Goal: Information Seeking & Learning: Learn about a topic

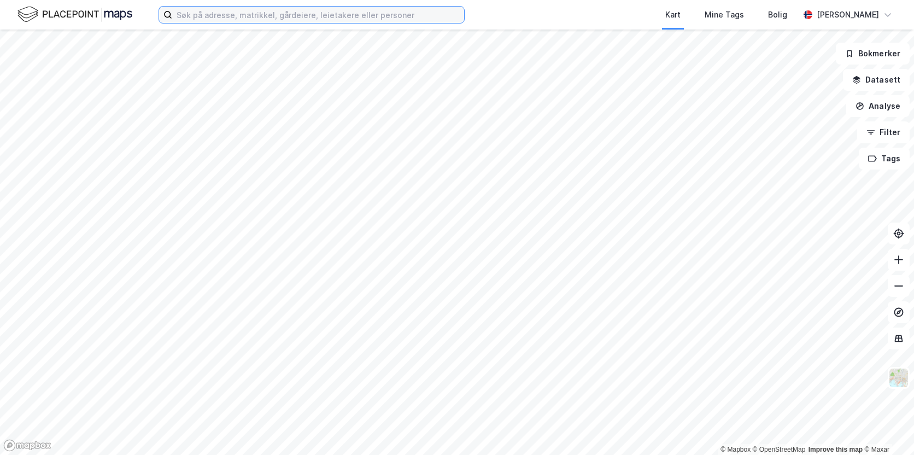
click at [226, 17] on input at bounding box center [318, 15] width 292 height 16
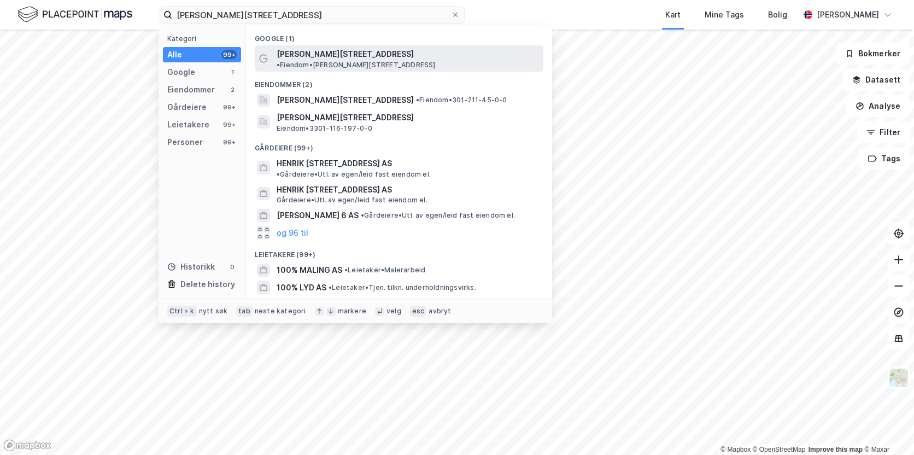
click at [321, 54] on span "[PERSON_NAME][STREET_ADDRESS]" at bounding box center [345, 54] width 137 height 13
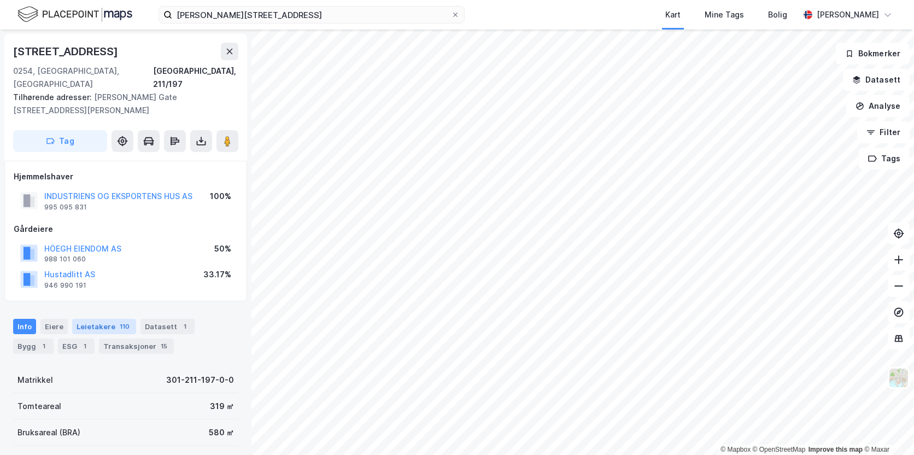
click at [92, 319] on div "Leietakere 110" at bounding box center [104, 326] width 64 height 15
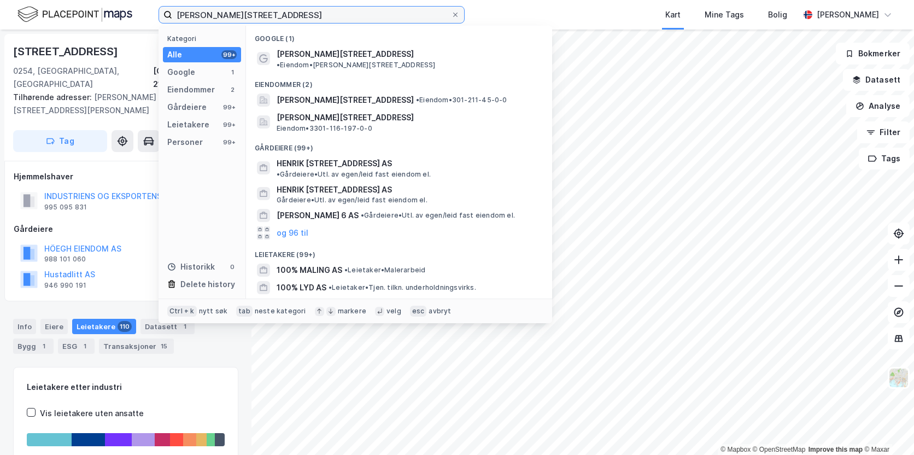
drag, startPoint x: 269, startPoint y: 17, endPoint x: 162, endPoint y: 13, distance: 107.2
click at [162, 13] on label "[PERSON_NAME][STREET_ADDRESS]" at bounding box center [312, 14] width 306 height 17
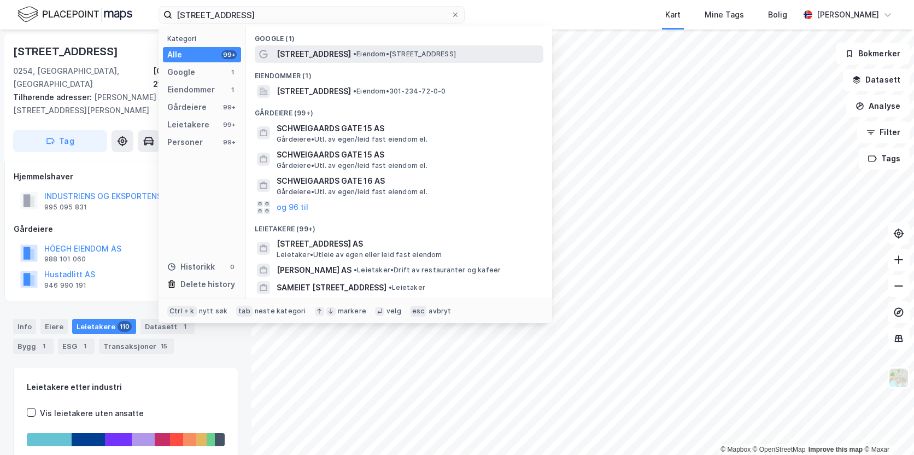
click at [350, 56] on span "[STREET_ADDRESS]" at bounding box center [314, 54] width 74 height 13
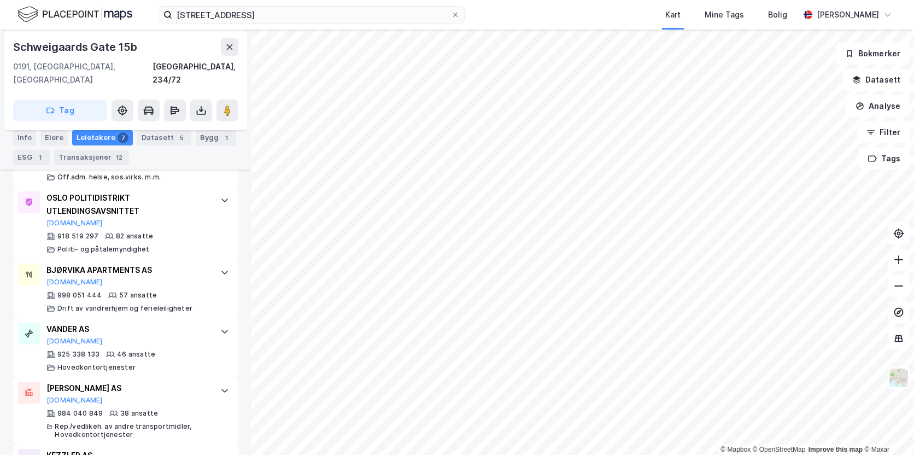
scroll to position [440, 0]
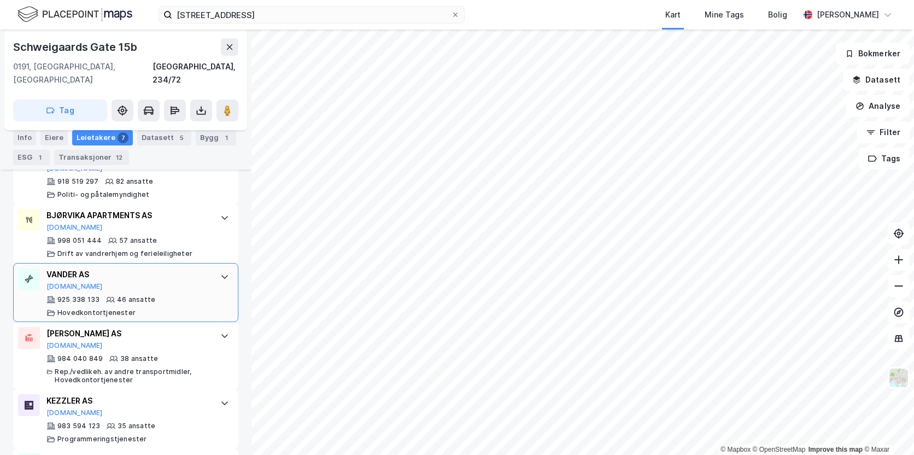
click at [130, 295] on div "46 ansatte" at bounding box center [136, 299] width 38 height 9
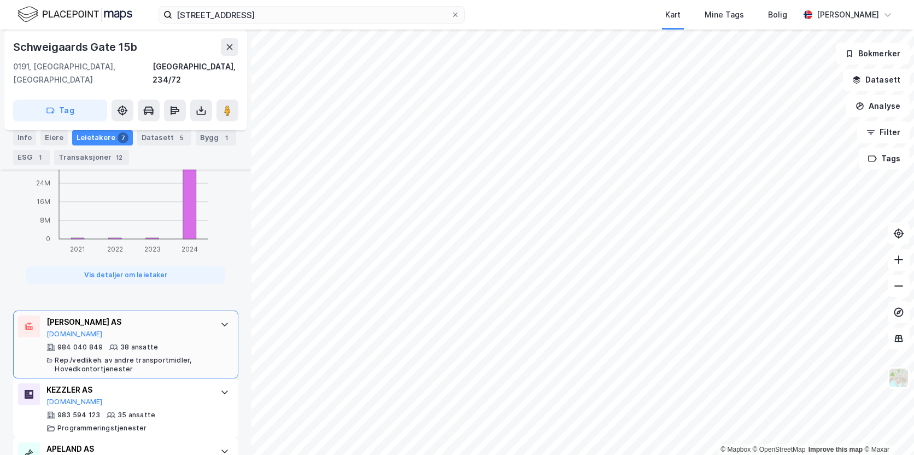
scroll to position [1047, 0]
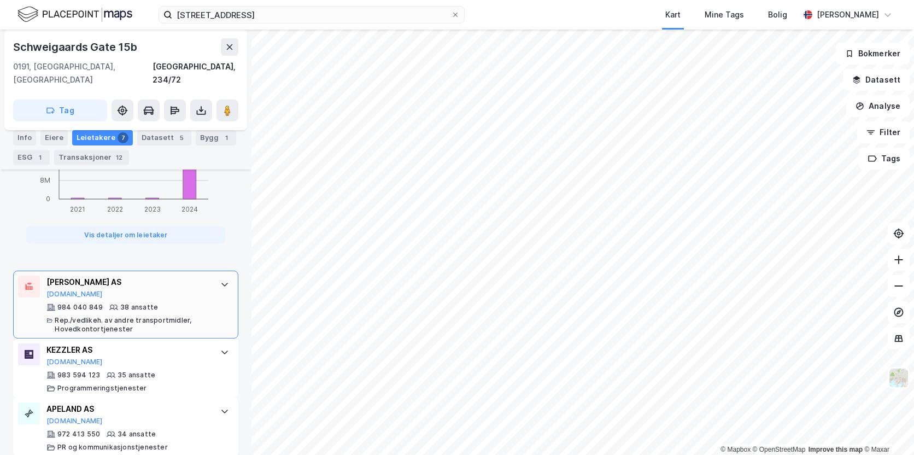
click at [157, 316] on div "Rep./vedlikeh. av andre transportmidler, Hovedkontortjenester" at bounding box center [132, 324] width 155 height 17
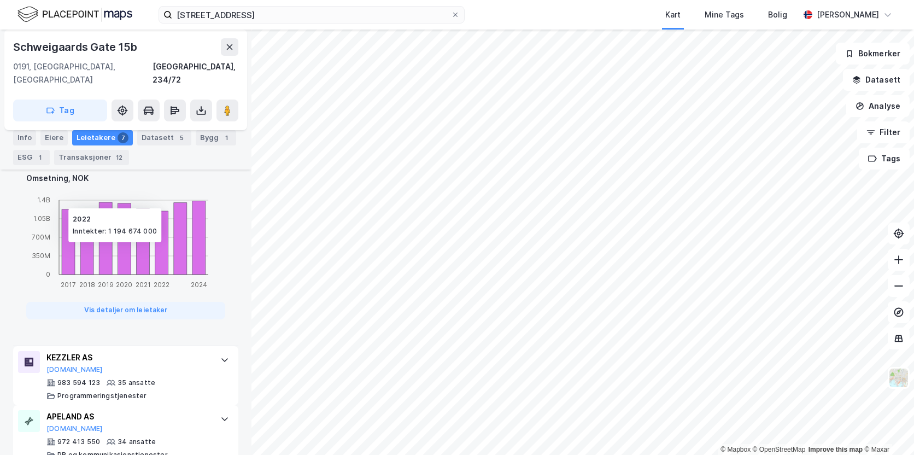
scroll to position [946, 0]
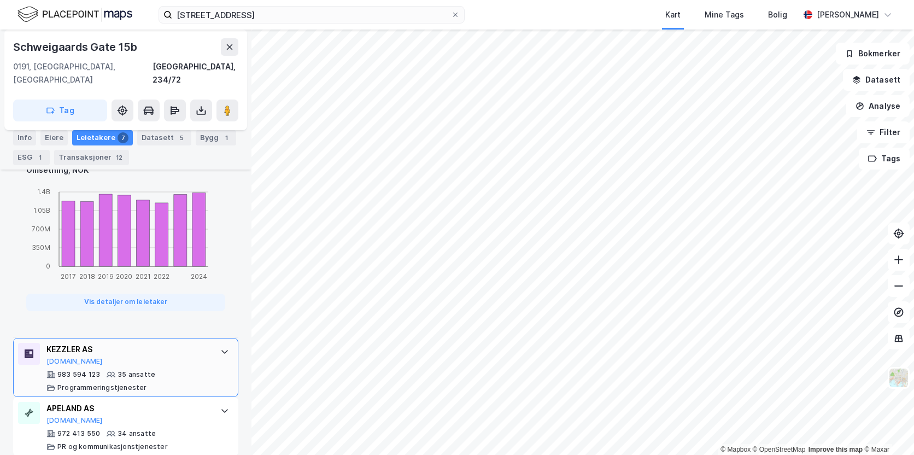
click at [138, 370] on div "35 ansatte" at bounding box center [137, 374] width 38 height 9
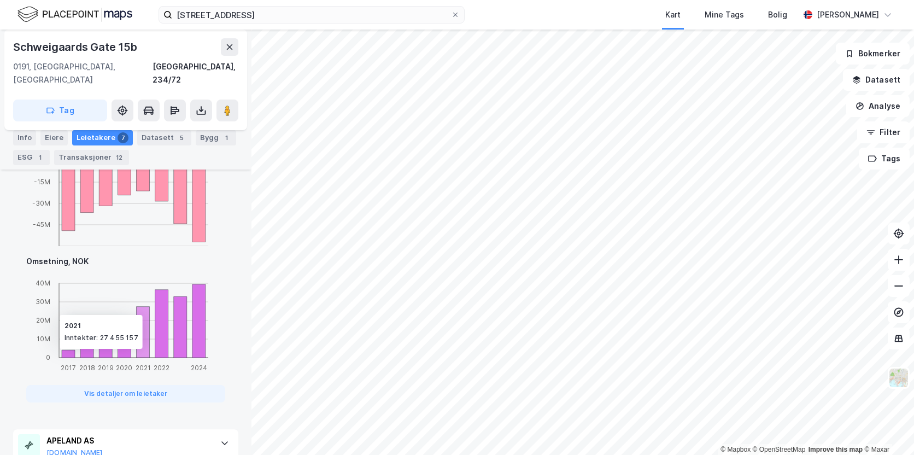
scroll to position [1100, 0]
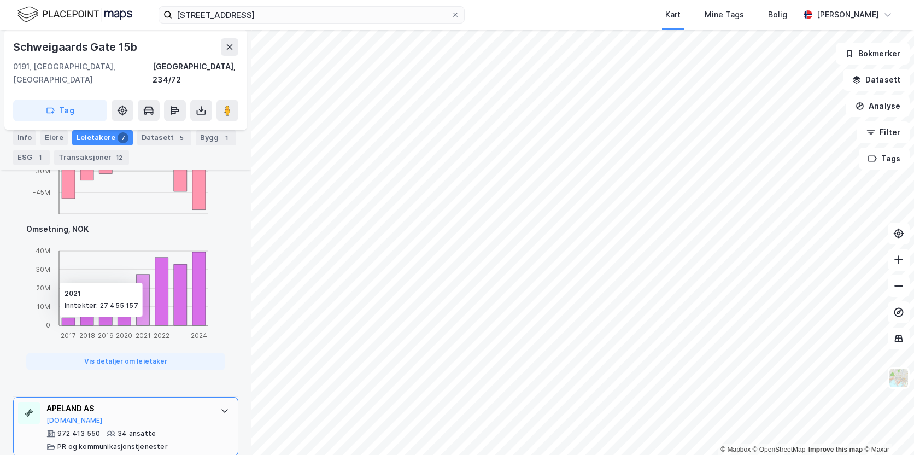
click at [109, 408] on div "[PERSON_NAME] AS [DOMAIN_NAME]" at bounding box center [127, 413] width 163 height 23
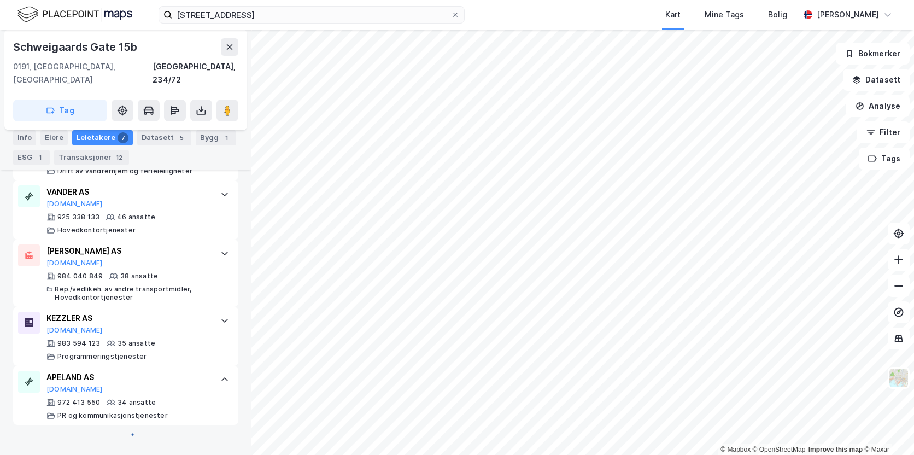
scroll to position [508, 0]
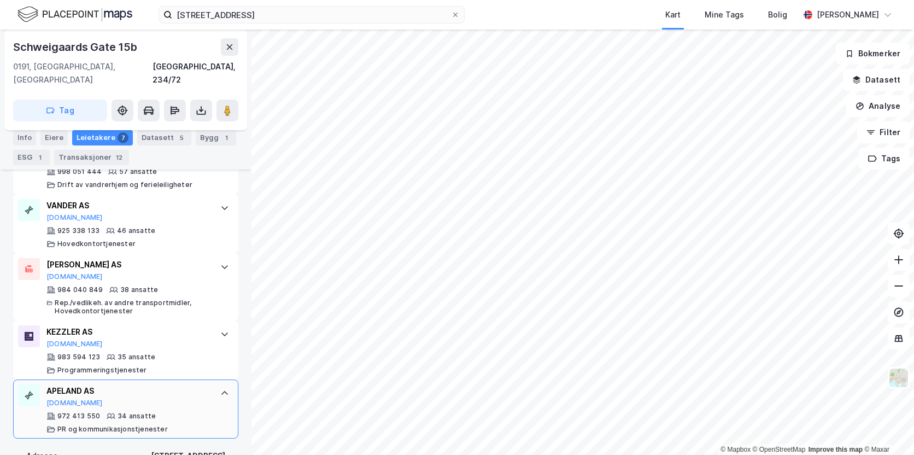
click at [83, 393] on div "[PERSON_NAME] AS [DOMAIN_NAME] 972 413 550 34 ansatte PR og kommunikasjonstjene…" at bounding box center [127, 408] width 163 height 49
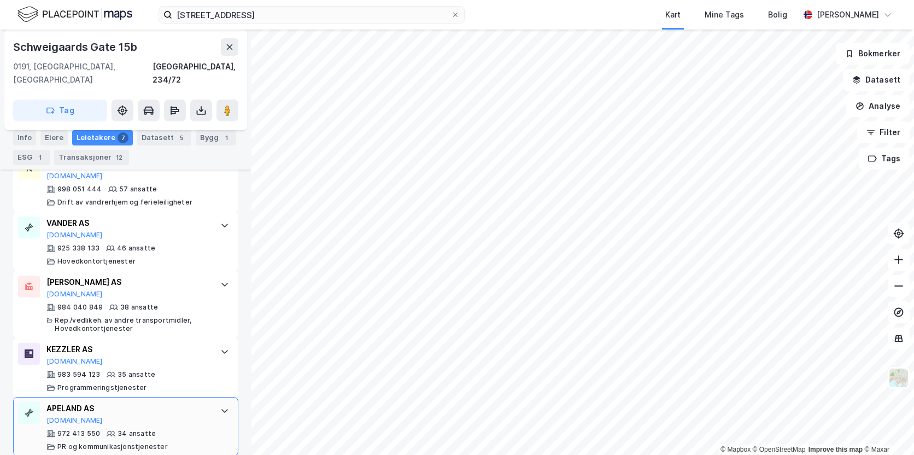
click at [83, 402] on div "APELAND AS" at bounding box center [127, 408] width 163 height 13
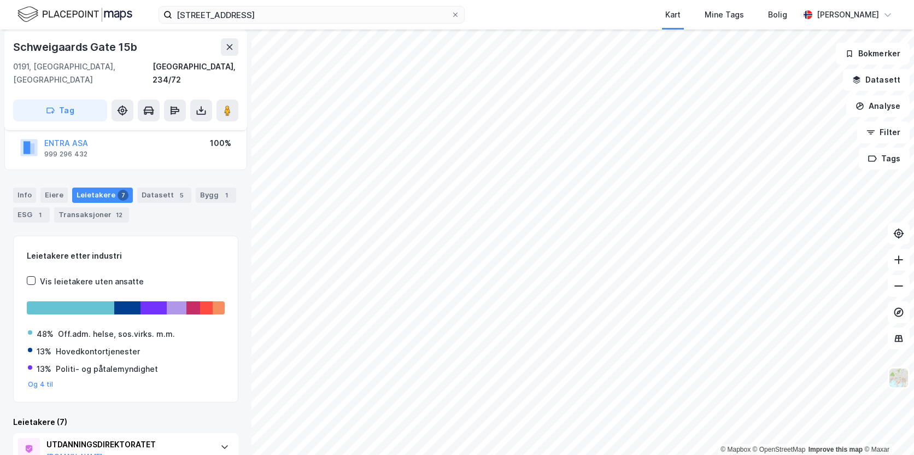
scroll to position [0, 0]
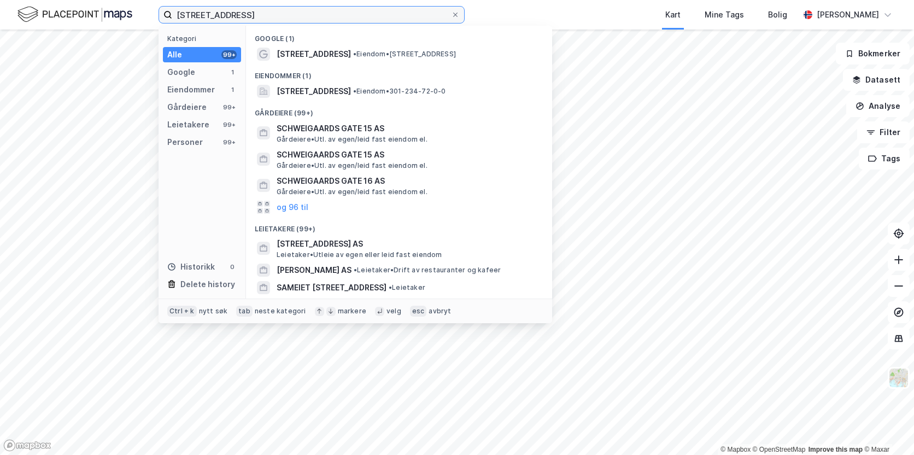
drag, startPoint x: 166, startPoint y: 4, endPoint x: 128, endPoint y: 6, distance: 38.3
click at [128, 6] on div "[STREET_ADDRESS] Kategori Alle 99+ Google 1 Eiendommer 1 Gårdeiere 99+ Leietake…" at bounding box center [457, 15] width 914 height 30
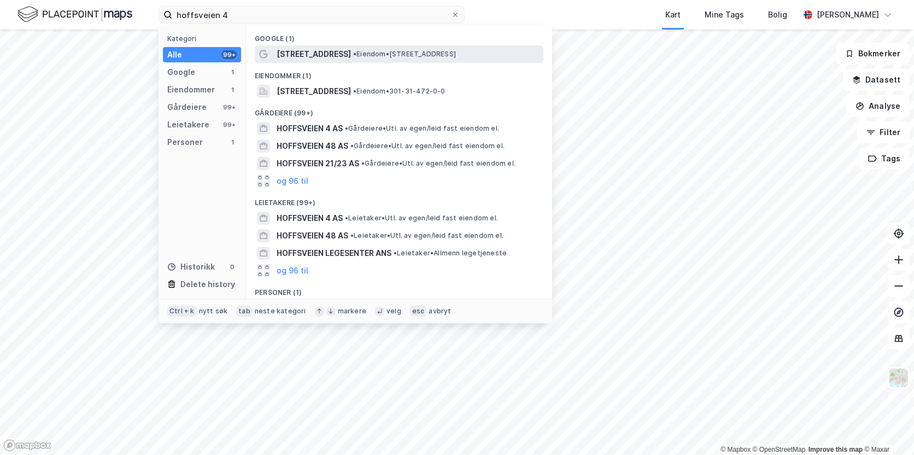
click at [367, 52] on span "• Eiendom • [STREET_ADDRESS]" at bounding box center [404, 54] width 103 height 9
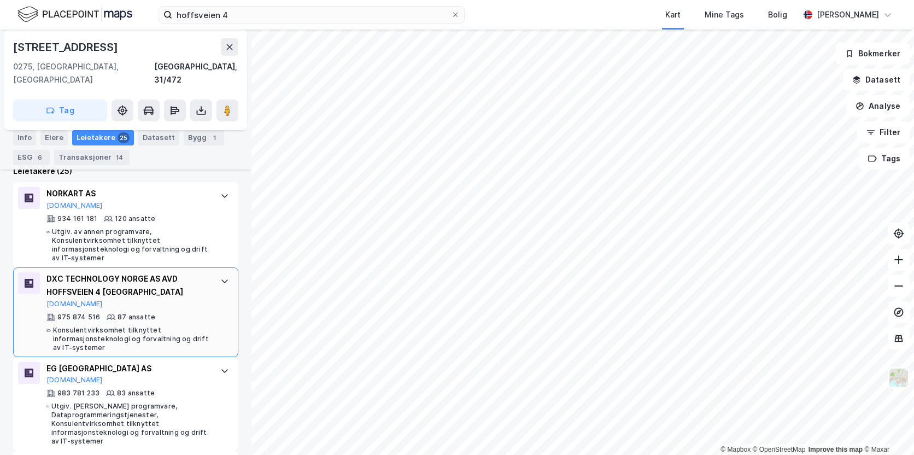
scroll to position [276, 0]
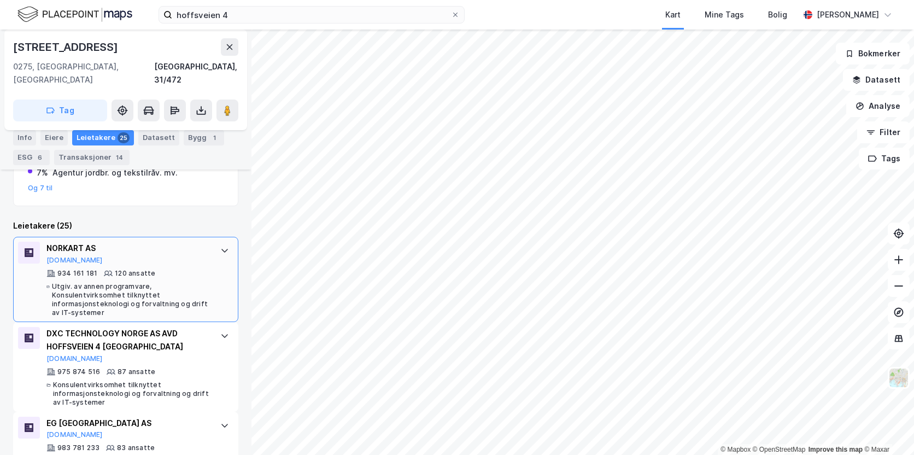
click at [134, 282] on div "Utgiv. av annen programvare, Konsulentvirksomhet tilknyttet informasjonsteknolo…" at bounding box center [130, 299] width 157 height 35
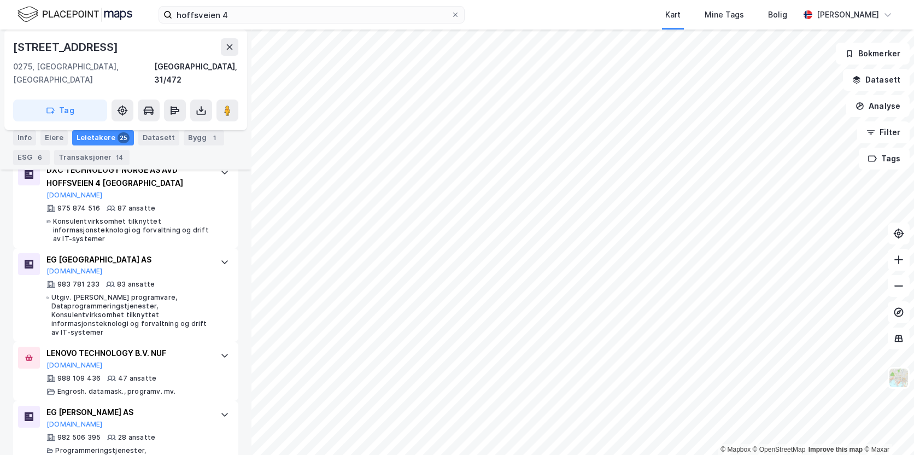
scroll to position [1041, 0]
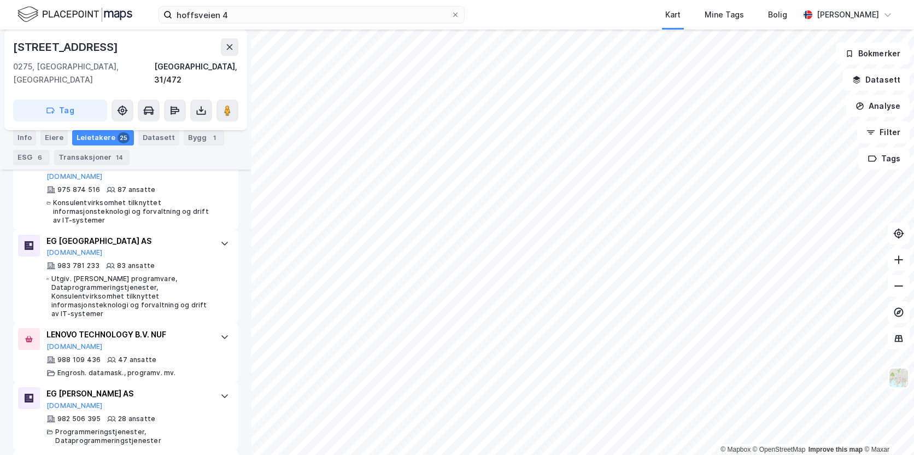
click at [133, 274] on div "Utgiv. [PERSON_NAME] programvare, Dataprogrammeringstjenester, Konsulentvirksom…" at bounding box center [130, 296] width 158 height 44
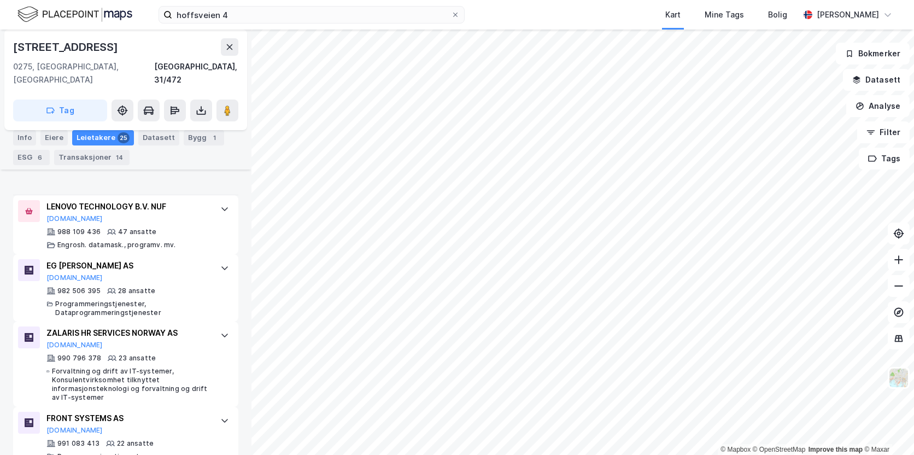
scroll to position [1196, 0]
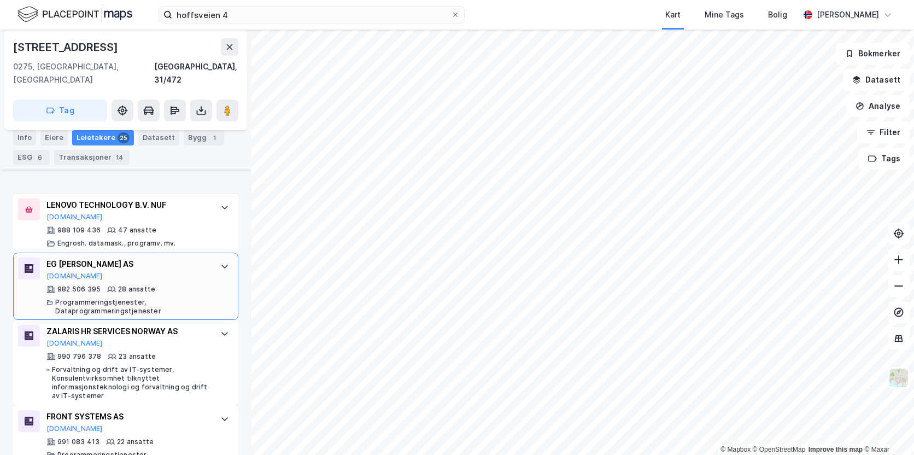
click at [128, 298] on div "Programmeringstjenester, Dataprogrammeringstjenester" at bounding box center [132, 306] width 154 height 17
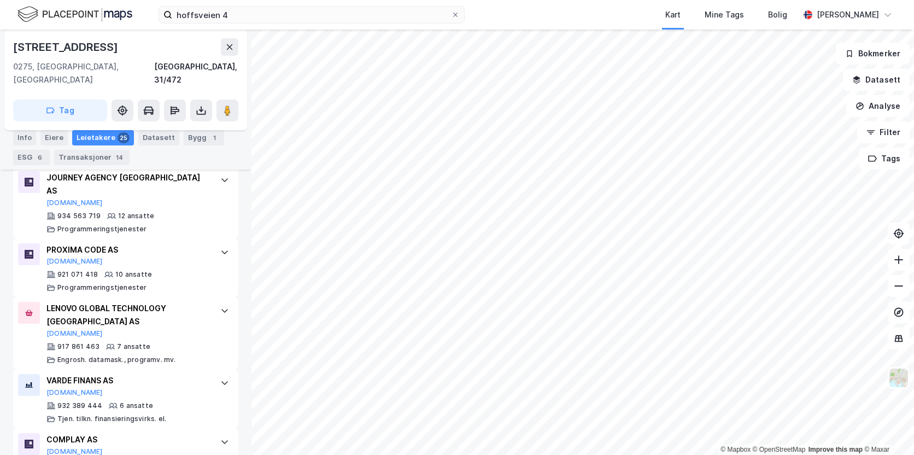
scroll to position [1843, 0]
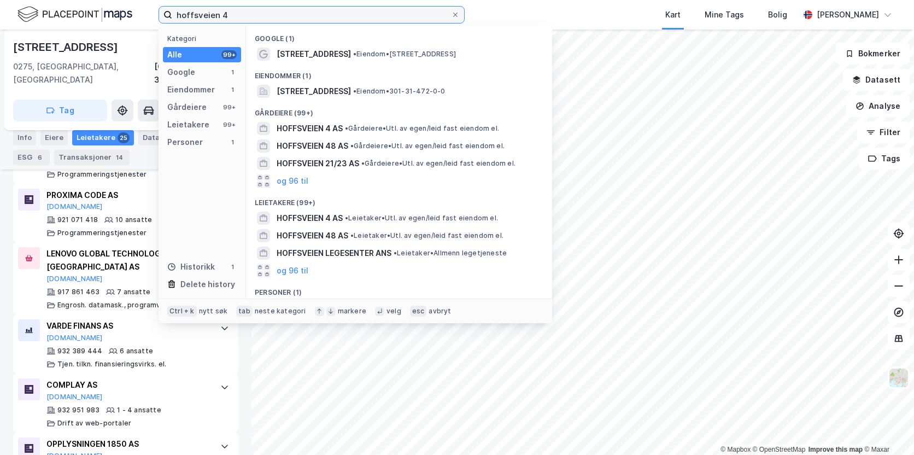
drag, startPoint x: 230, startPoint y: 16, endPoint x: 153, endPoint y: 28, distance: 77.5
click at [153, 28] on div "hoffsveien 4 Kategori Alle 99+ Google 1 Eiendommer 1 Gårdeiere 99+ Leietakere 9…" at bounding box center [457, 15] width 914 height 30
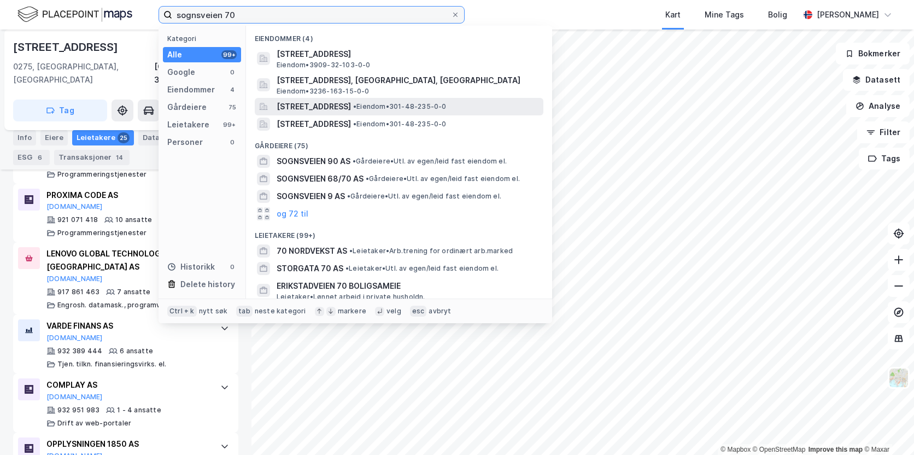
type input "sognsveien 70"
click at [351, 104] on span "[STREET_ADDRESS]" at bounding box center [314, 106] width 74 height 13
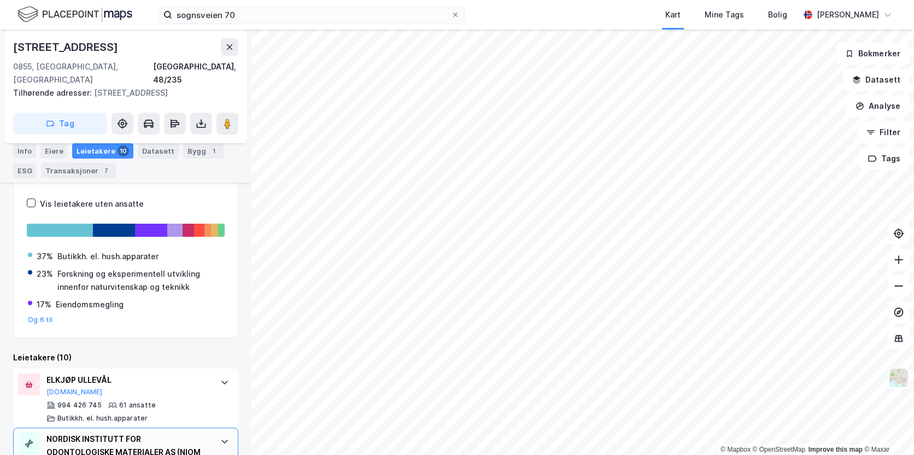
scroll to position [164, 0]
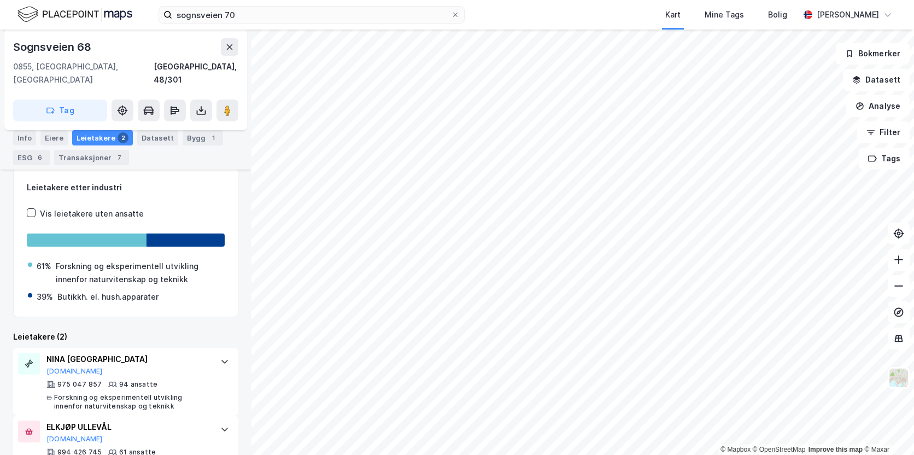
scroll to position [218, 0]
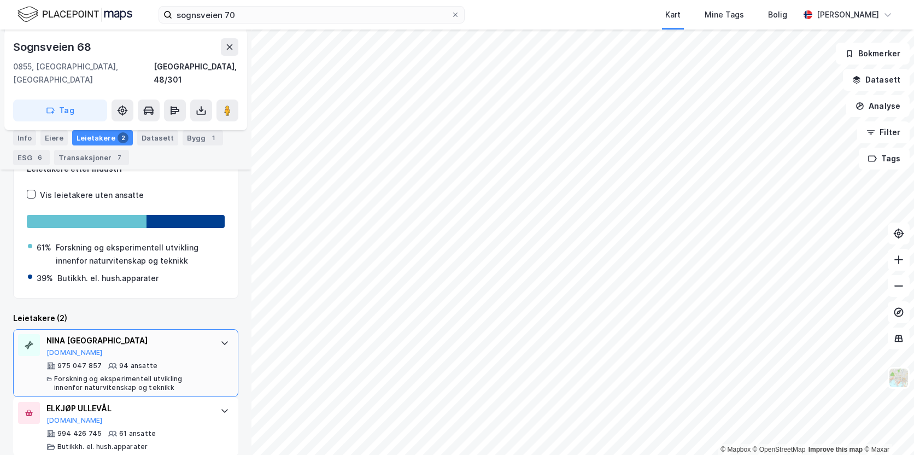
click at [150, 374] on div "Forskning og eksperimentell utvikling innenfor naturvitenskap og teknikk" at bounding box center [131, 382] width 155 height 17
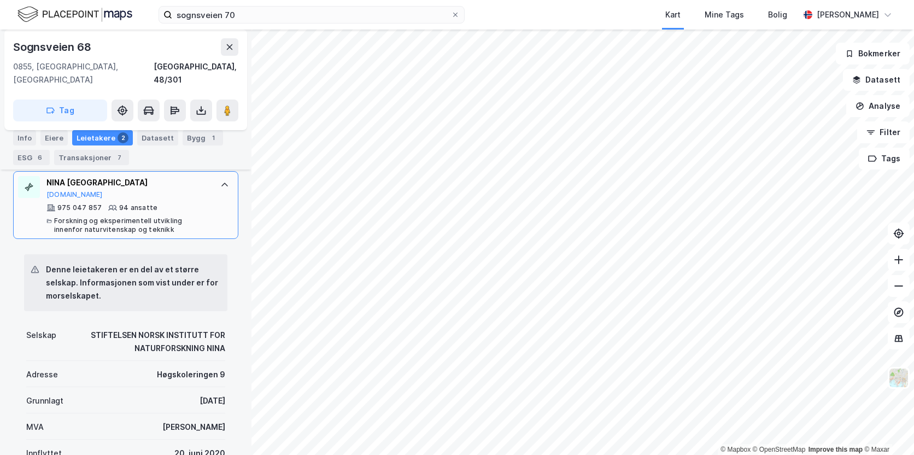
scroll to position [382, 0]
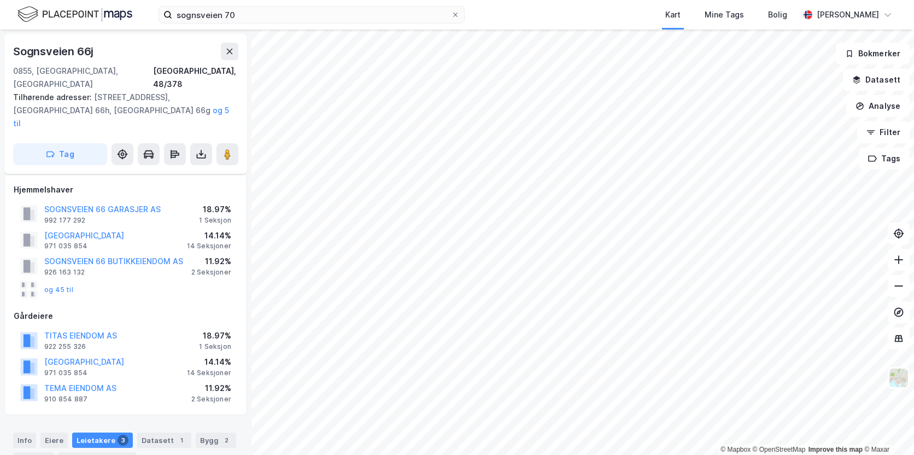
scroll to position [209, 0]
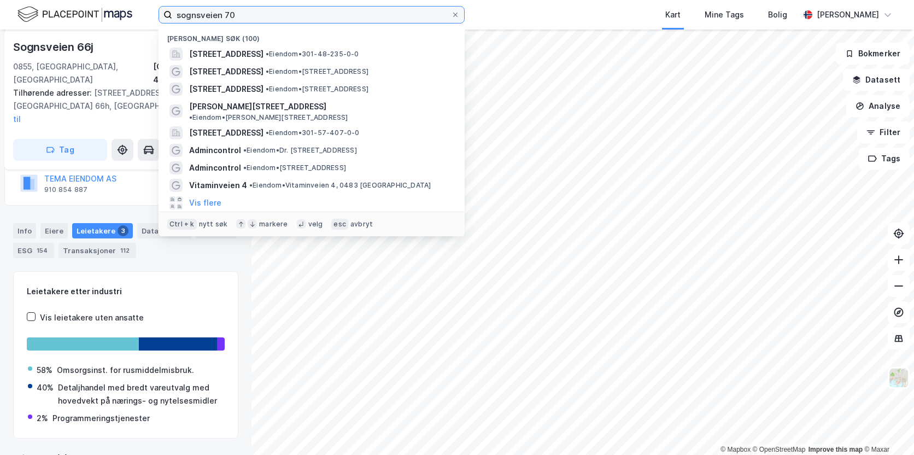
drag, startPoint x: 250, startPoint y: 14, endPoint x: 159, endPoint y: 9, distance: 92.0
click at [159, 9] on label "sognsveien 70" at bounding box center [312, 14] width 306 height 17
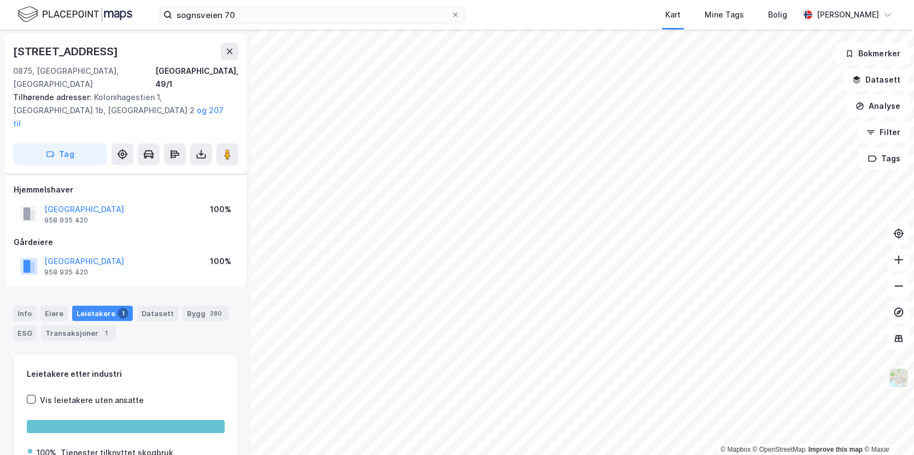
scroll to position [35, 0]
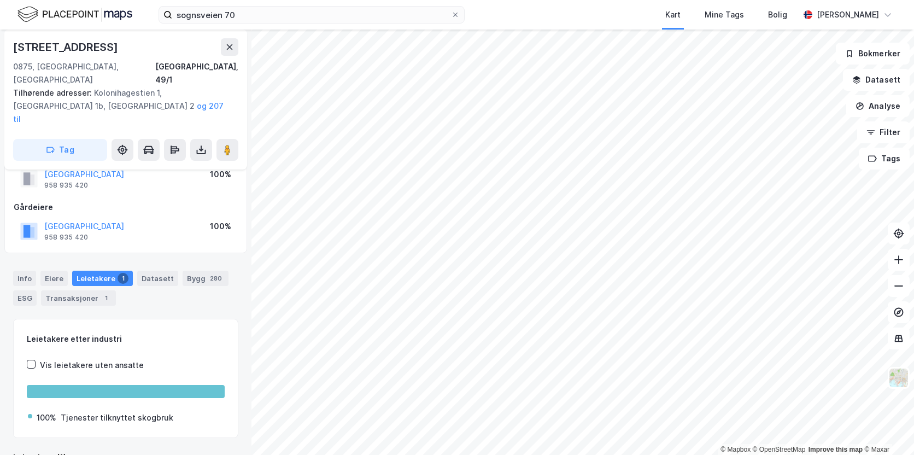
click at [625, 0] on html "sognsveien 70 Kart Mine Tags [PERSON_NAME] [PERSON_NAME] © Mapbox © OpenStreetM…" at bounding box center [457, 227] width 914 height 455
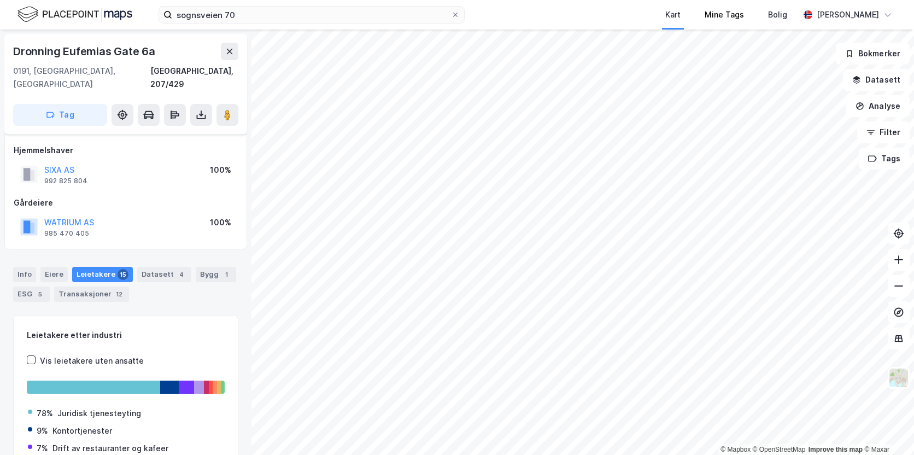
scroll to position [35, 0]
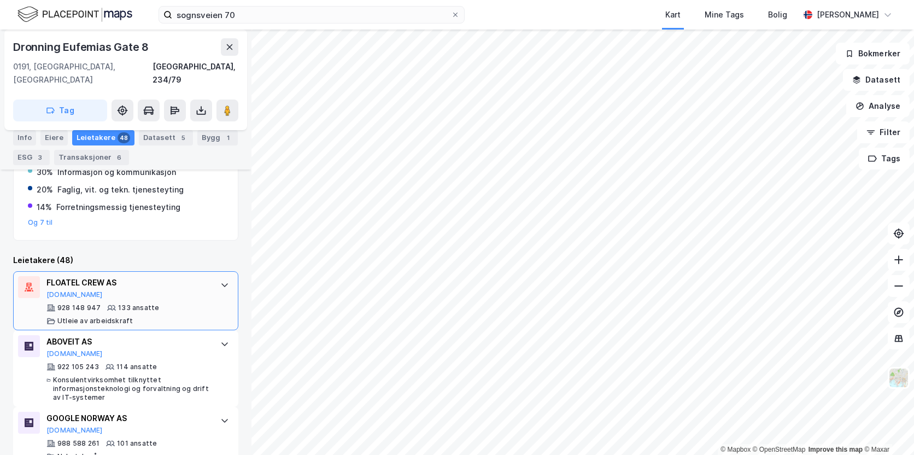
scroll to position [267, 0]
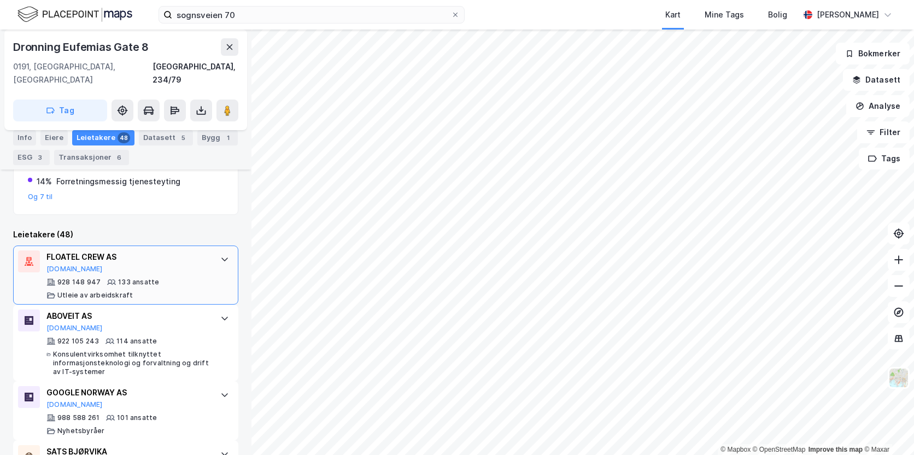
click at [151, 278] on div "133 ansatte" at bounding box center [138, 282] width 41 height 9
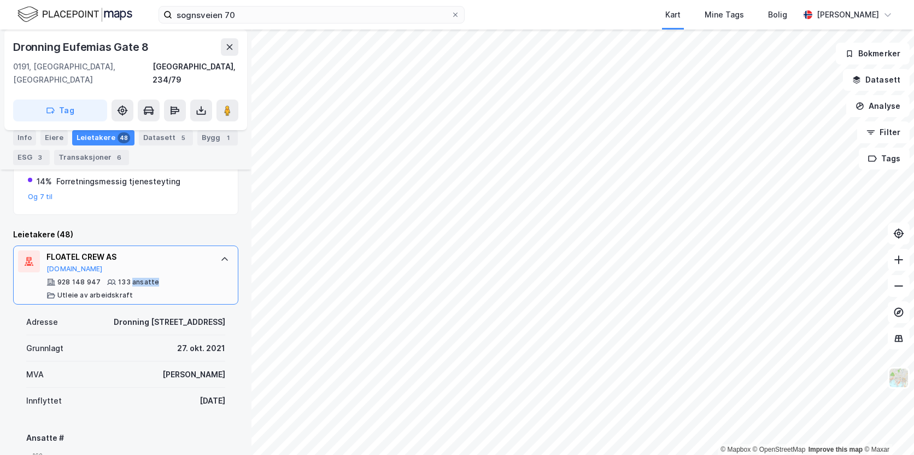
click at [151, 278] on div "133 ansatte" at bounding box center [138, 282] width 41 height 9
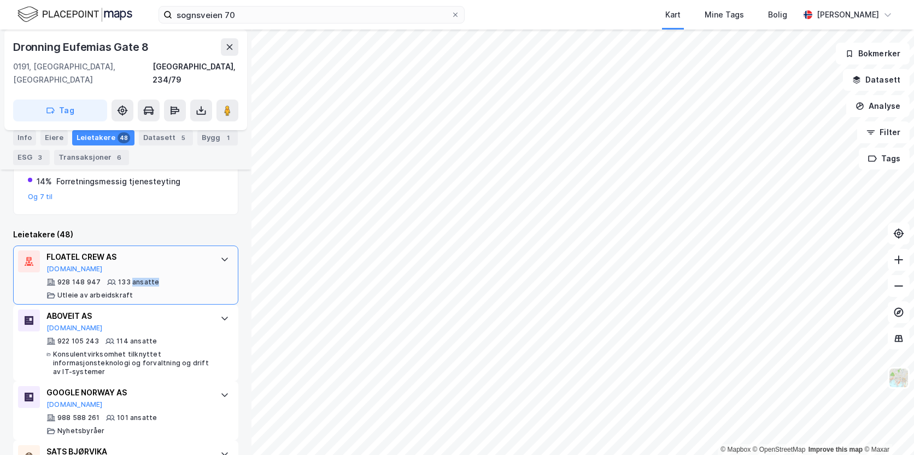
click at [151, 278] on div "133 ansatte" at bounding box center [138, 282] width 41 height 9
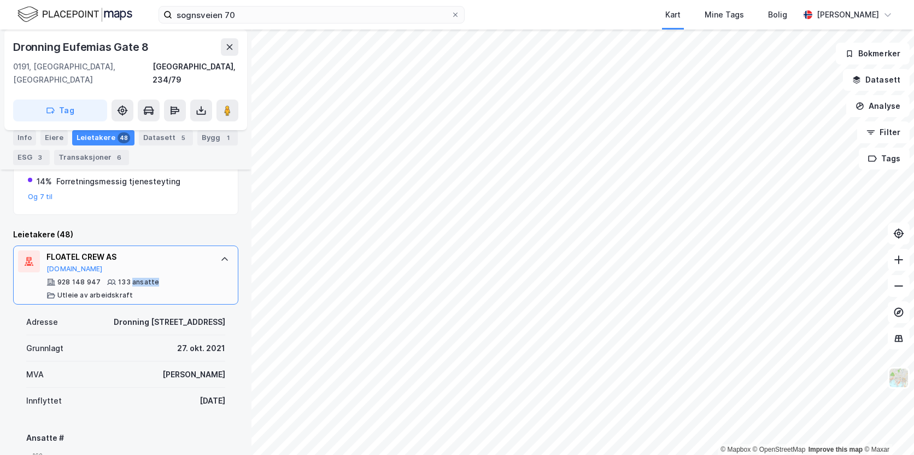
click at [182, 278] on div "928 148 947 133 ansatte Utleie av arbeidskraft" at bounding box center [127, 289] width 163 height 22
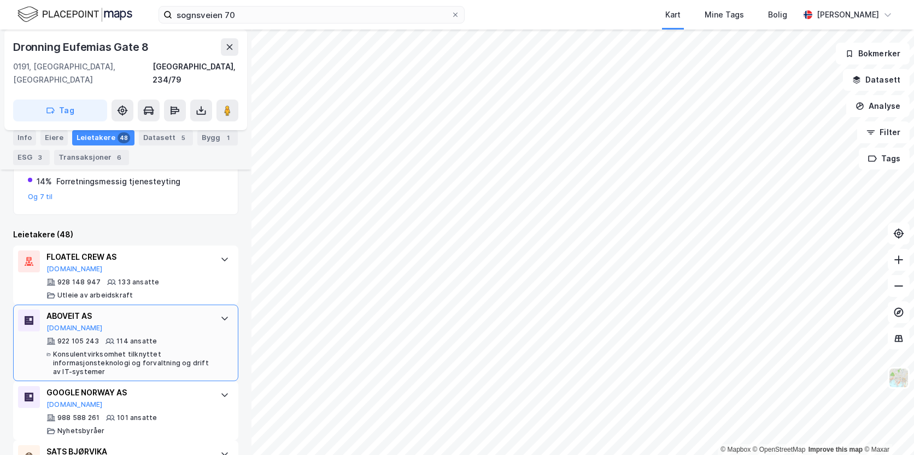
click at [157, 337] on div "922 105 243 114 ansatte Konsulentvirksomhet tilknyttet informasjonsteknologi og…" at bounding box center [127, 356] width 163 height 39
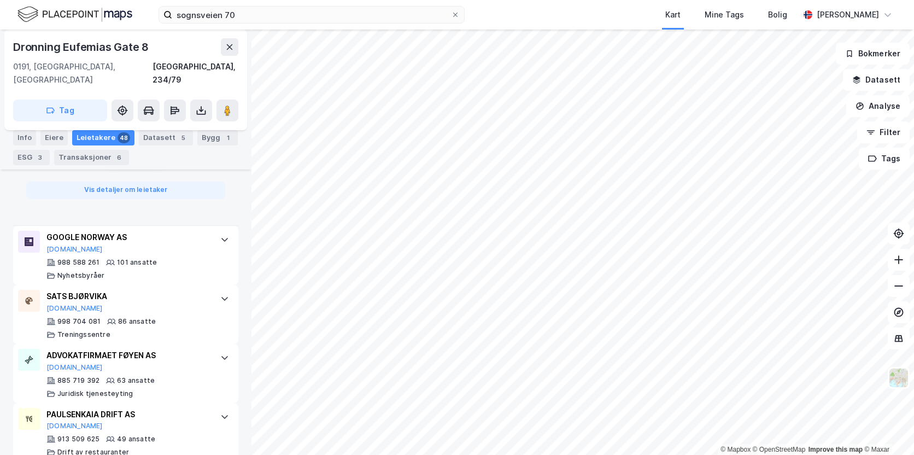
scroll to position [1032, 0]
click at [164, 260] on div "988 588 261 101 ansatte Nyhetsbyråer" at bounding box center [127, 268] width 163 height 22
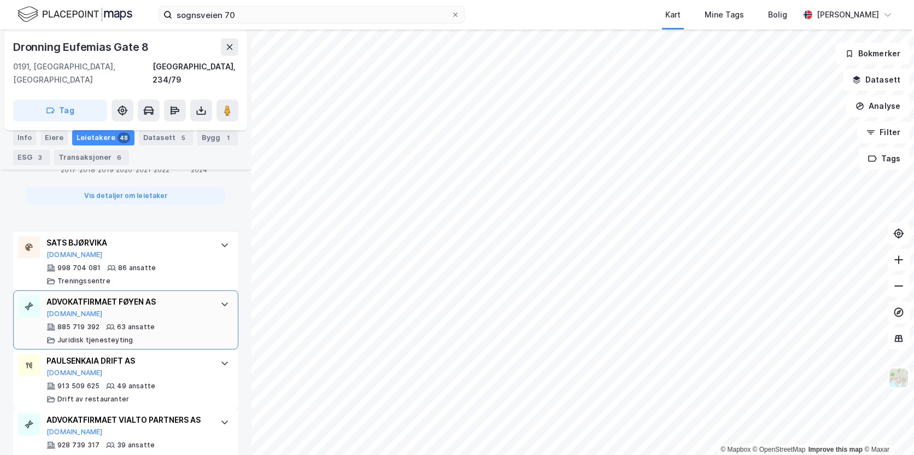
click at [167, 323] on div "885 719 392 63 ansatte Juridisk tjenesteyting" at bounding box center [127, 334] width 163 height 22
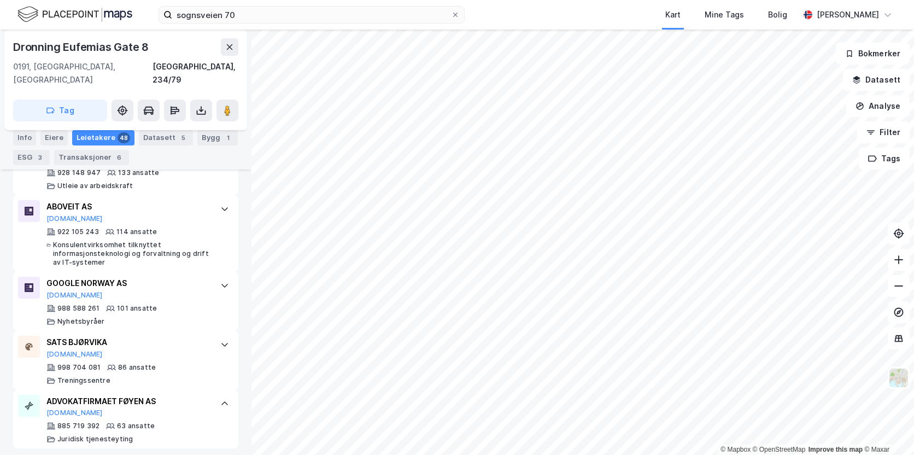
scroll to position [321, 0]
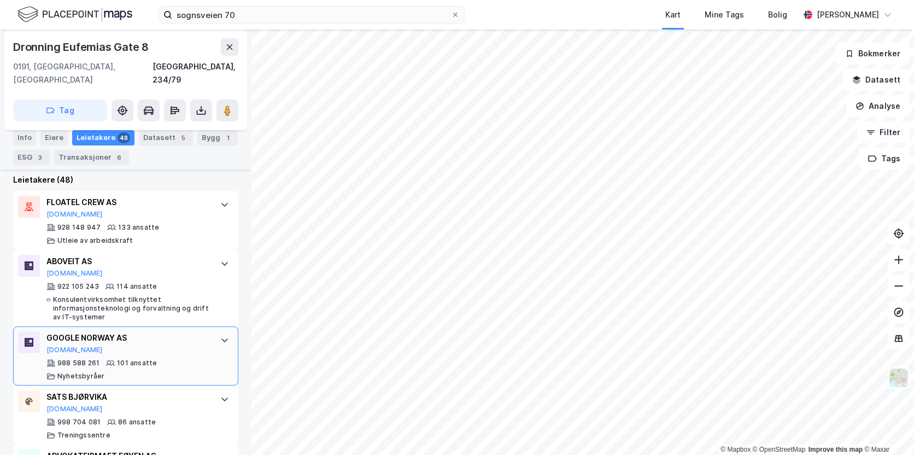
click at [127, 359] on div "101 ansatte" at bounding box center [137, 363] width 40 height 9
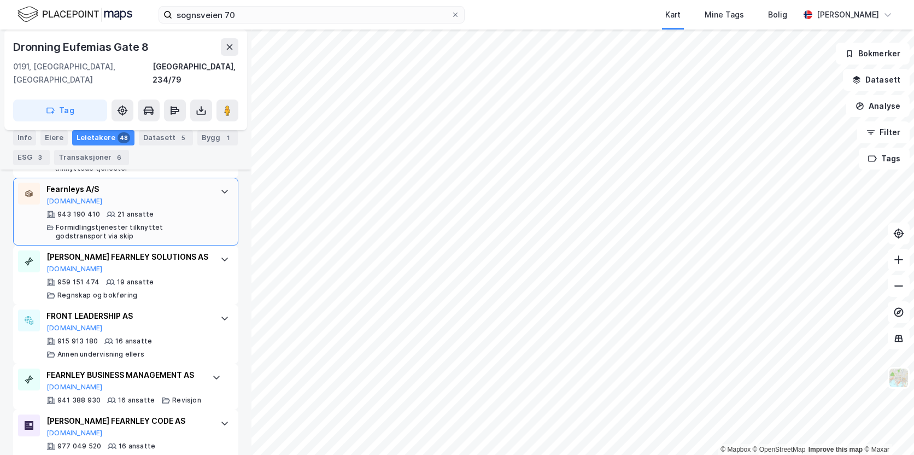
scroll to position [1579, 0]
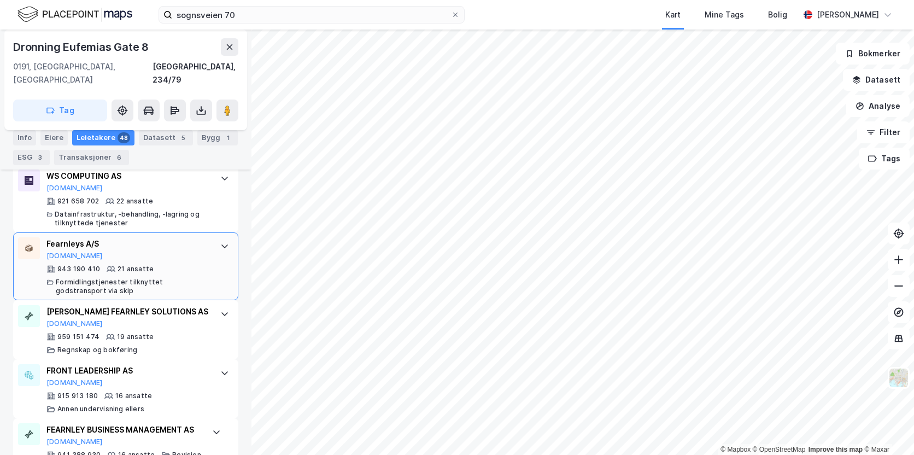
click at [161, 278] on div "Formidlingstjenester tilknyttet godstransport via skip" at bounding box center [133, 286] width 154 height 17
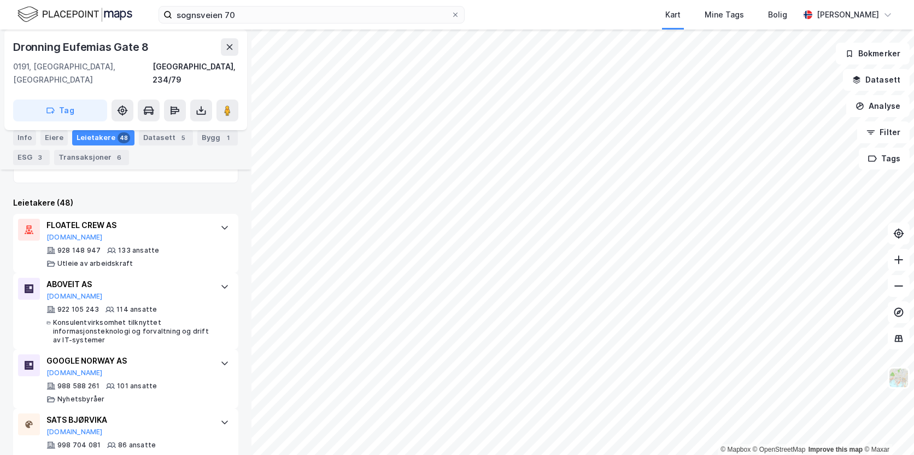
scroll to position [257, 0]
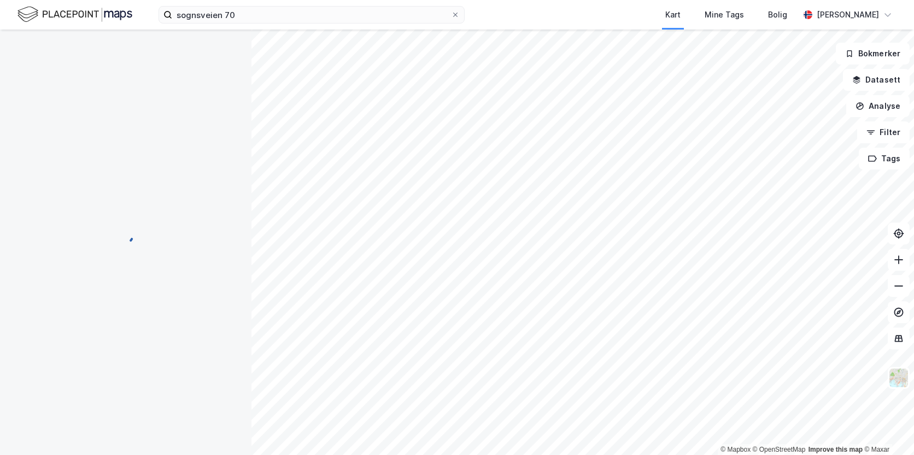
scroll to position [30, 0]
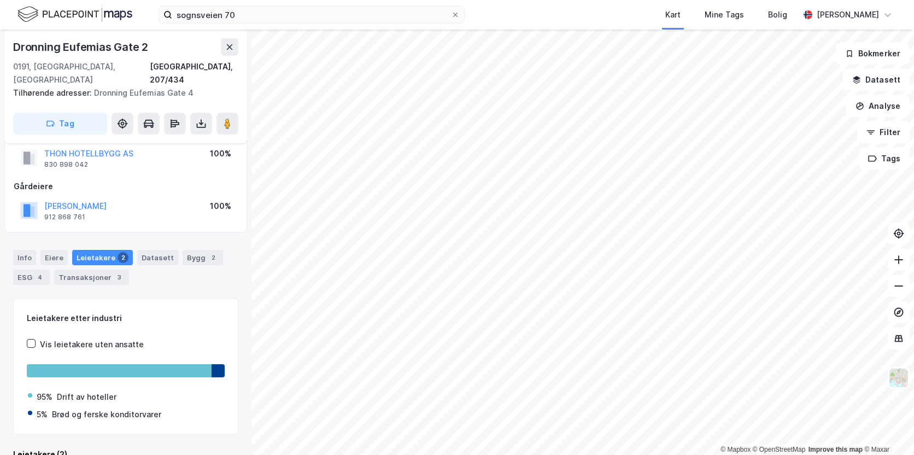
scroll to position [30, 0]
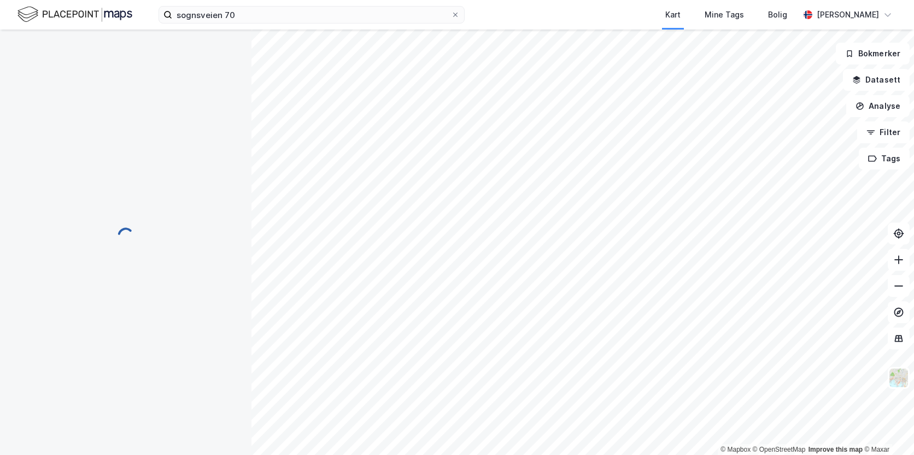
scroll to position [30, 0]
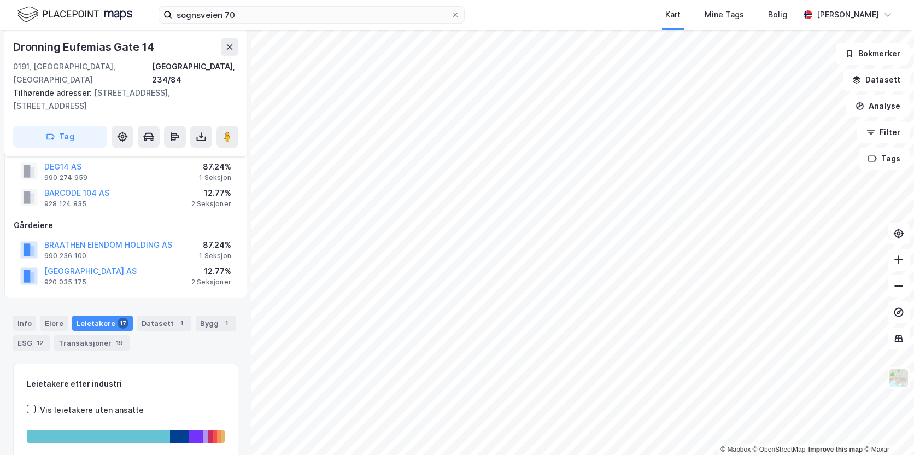
scroll to position [30, 0]
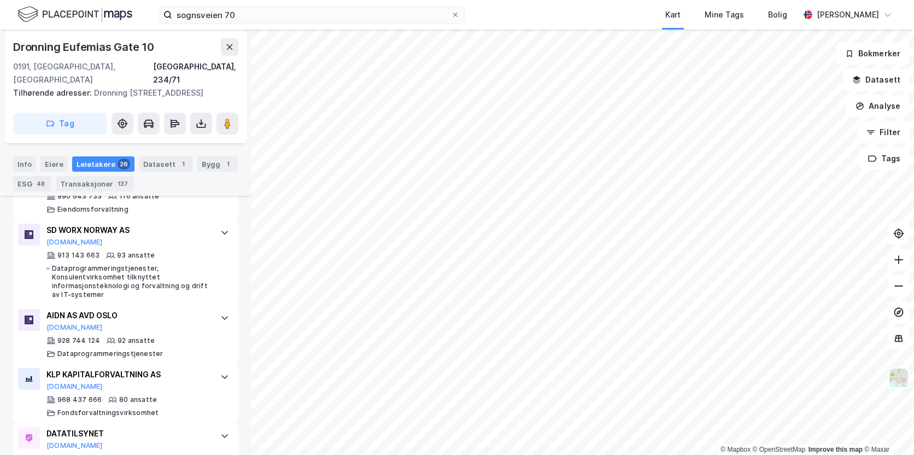
scroll to position [595, 0]
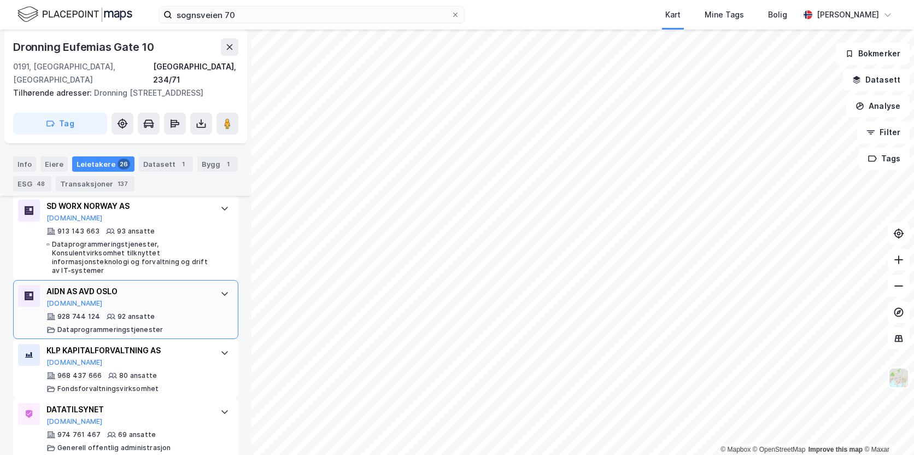
click at [138, 317] on div "92 ansatte" at bounding box center [136, 316] width 37 height 9
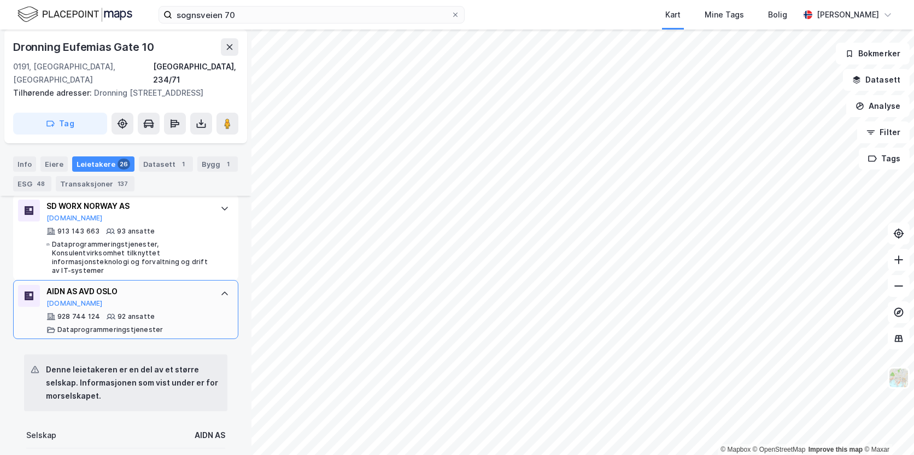
click at [142, 313] on div "92 ansatte" at bounding box center [136, 316] width 37 height 9
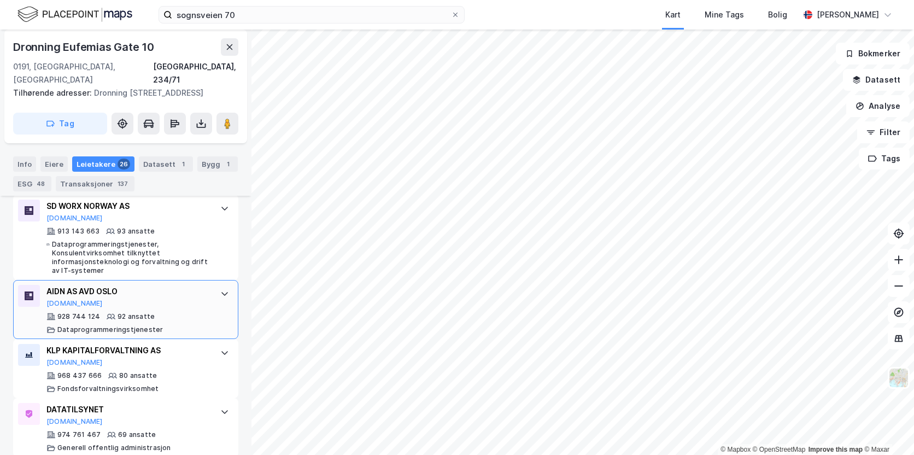
click at [142, 313] on div "92 ansatte" at bounding box center [136, 316] width 37 height 9
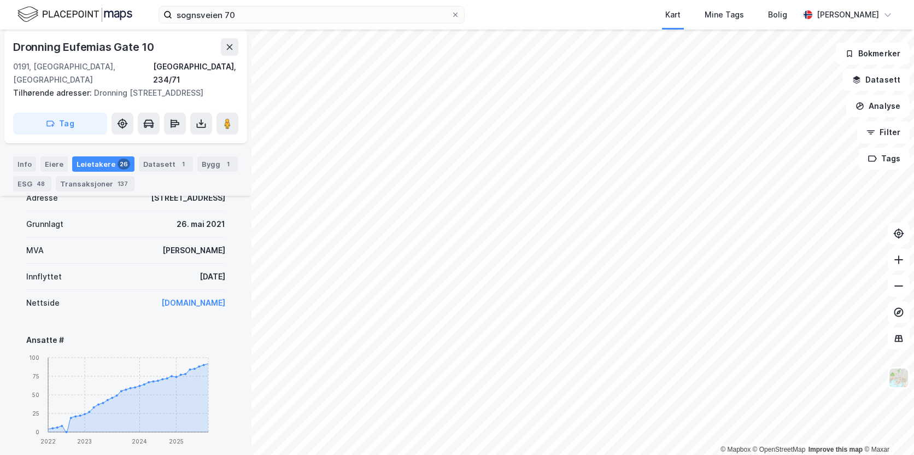
scroll to position [868, 0]
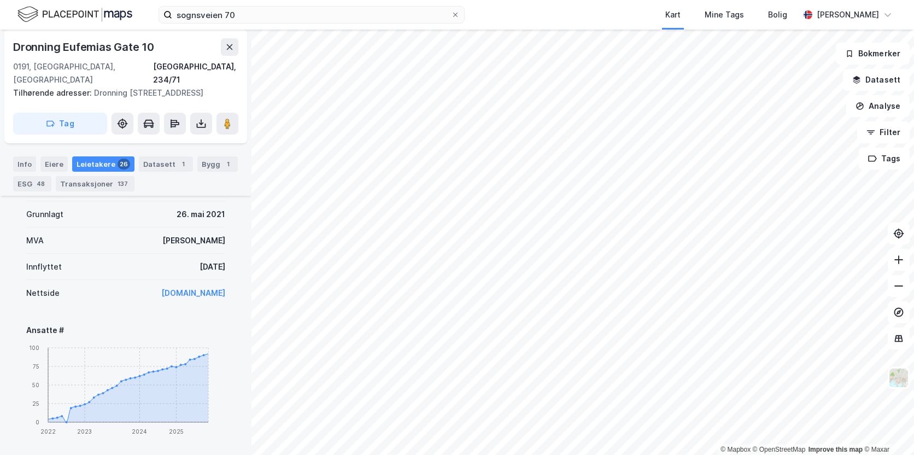
click at [187, 292] on link "[DOMAIN_NAME]" at bounding box center [193, 292] width 64 height 9
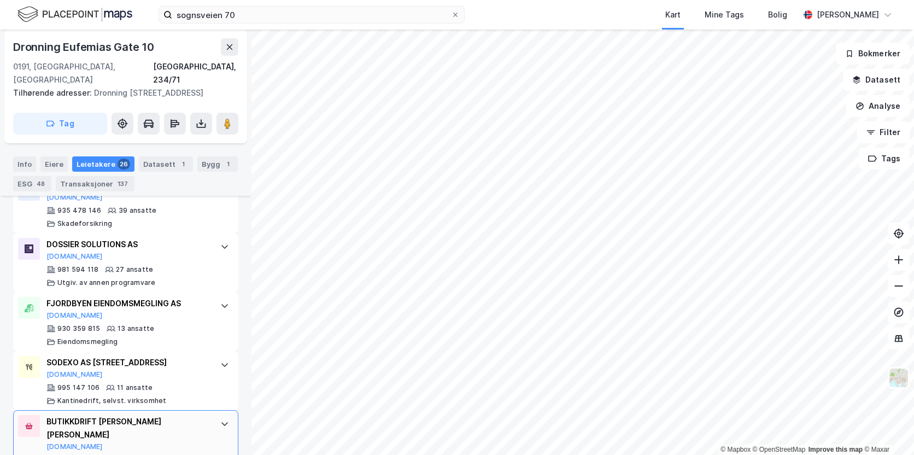
scroll to position [1634, 0]
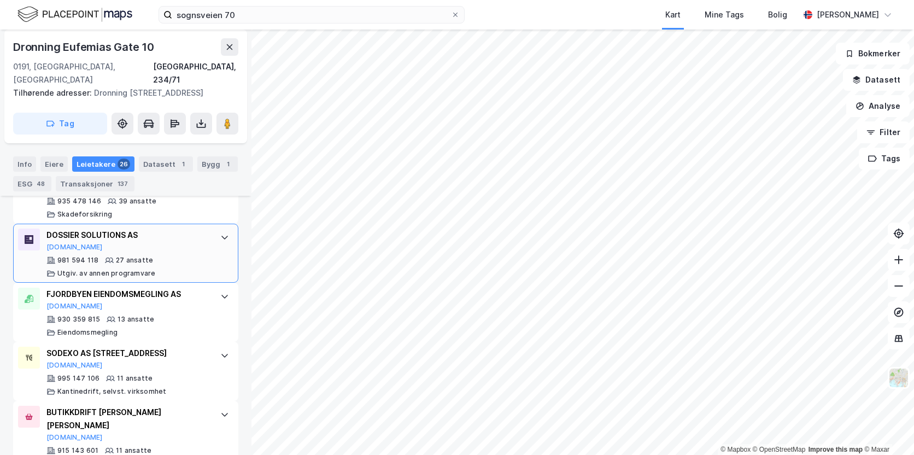
click at [139, 247] on div "DOSSIER SOLUTIONS AS [DOMAIN_NAME]" at bounding box center [127, 240] width 163 height 23
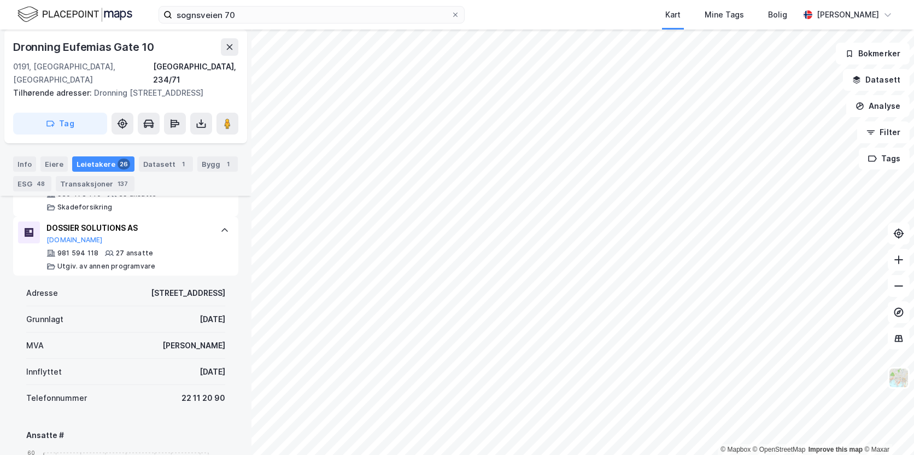
scroll to position [926, 0]
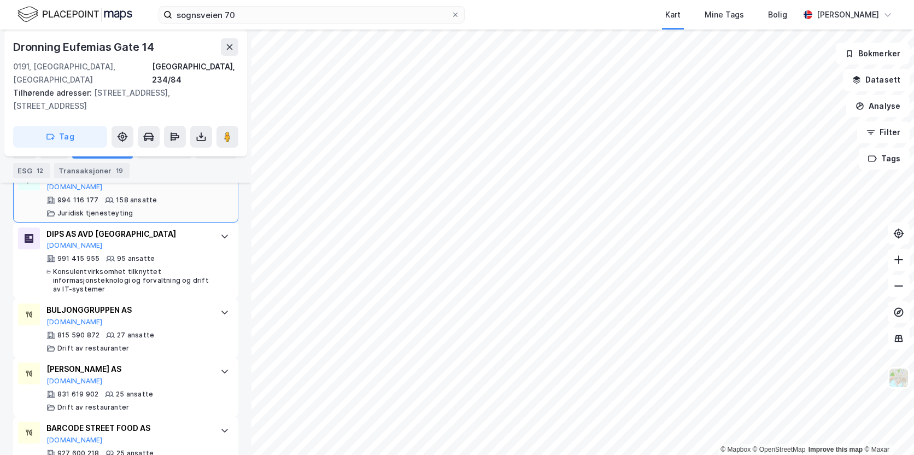
scroll to position [492, 0]
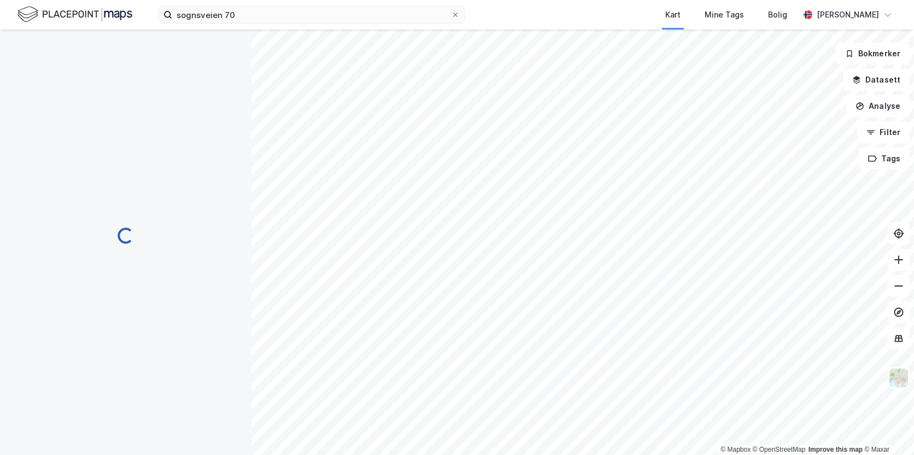
scroll to position [88, 0]
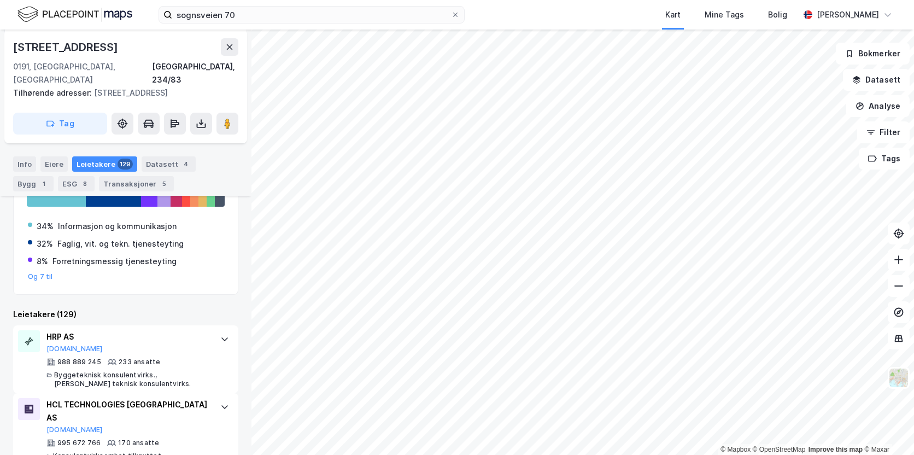
scroll to position [302, 0]
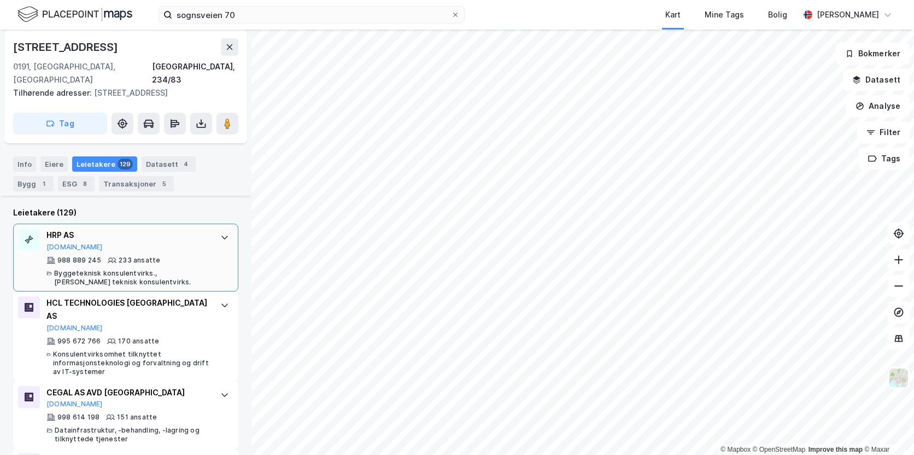
click at [139, 271] on div "Byggeteknisk konsulentvirks., [PERSON_NAME] teknisk konsulentvirks." at bounding box center [131, 277] width 155 height 17
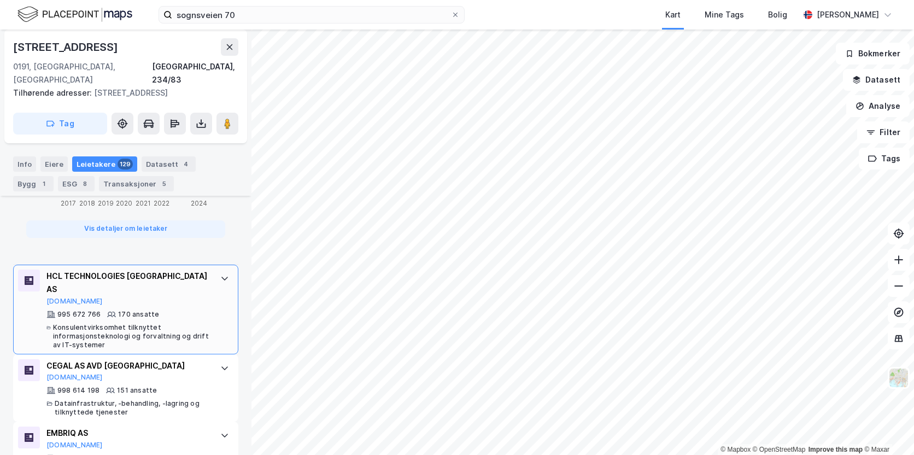
scroll to position [958, 0]
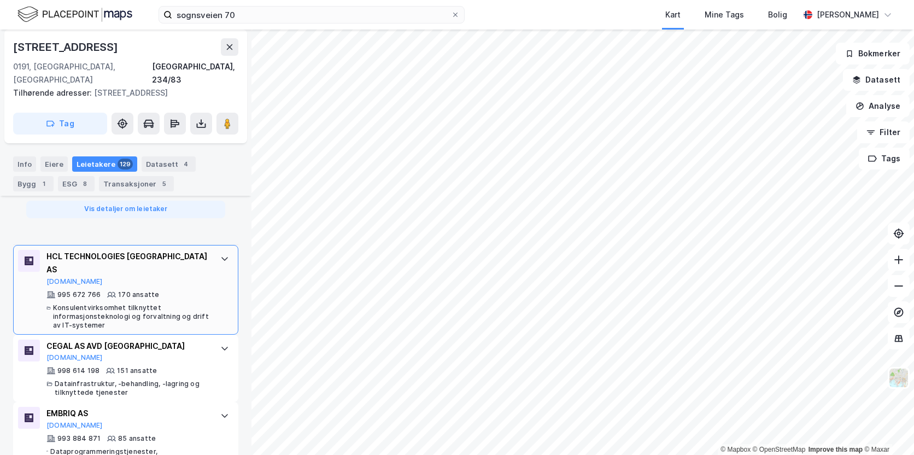
click at [138, 290] on div "995 672 766 170 ansatte Konsulentvirksomhet tilknyttet informasjonsteknologi og…" at bounding box center [127, 309] width 163 height 39
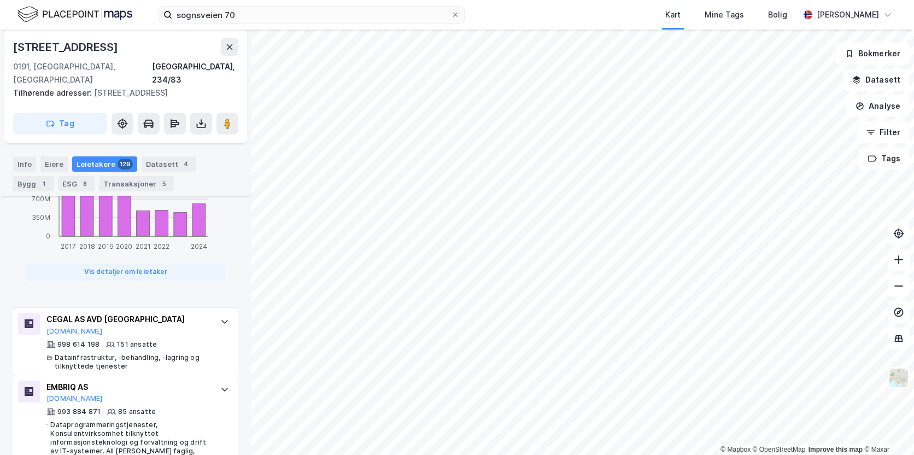
scroll to position [1039, 0]
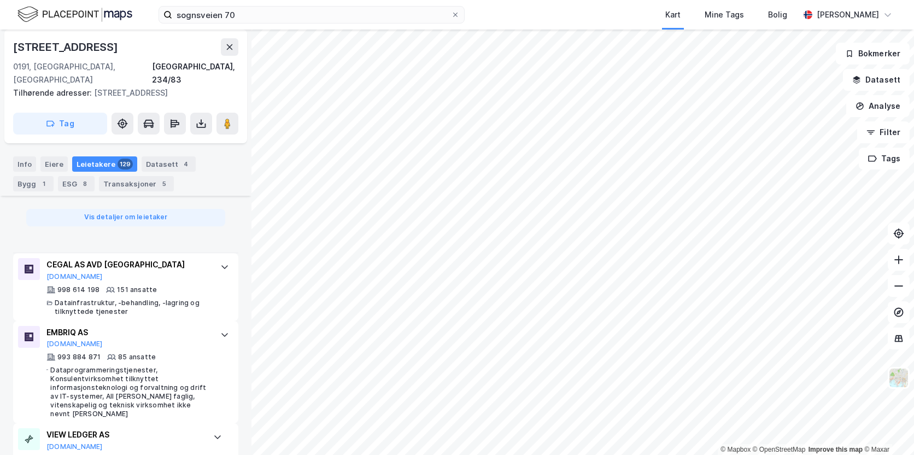
click at [139, 298] on div "Datainfrastruktur, -behandling, -lagring og tilknyttede tjenester" at bounding box center [132, 306] width 155 height 17
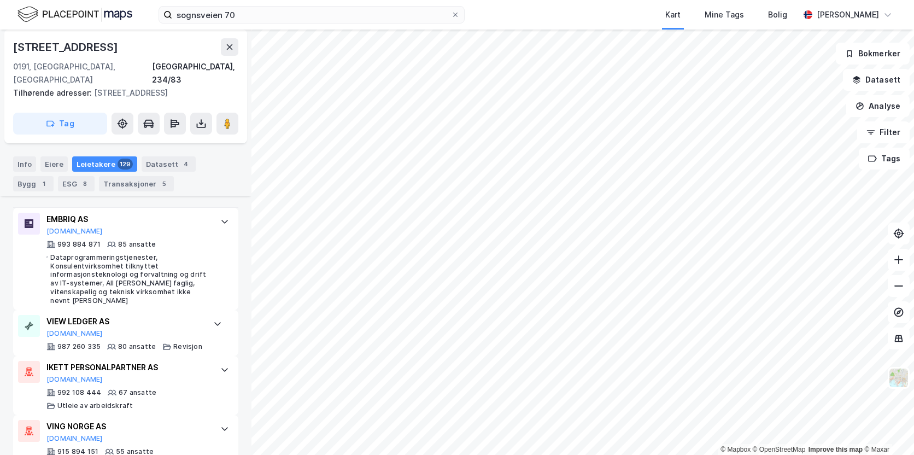
scroll to position [1093, 0]
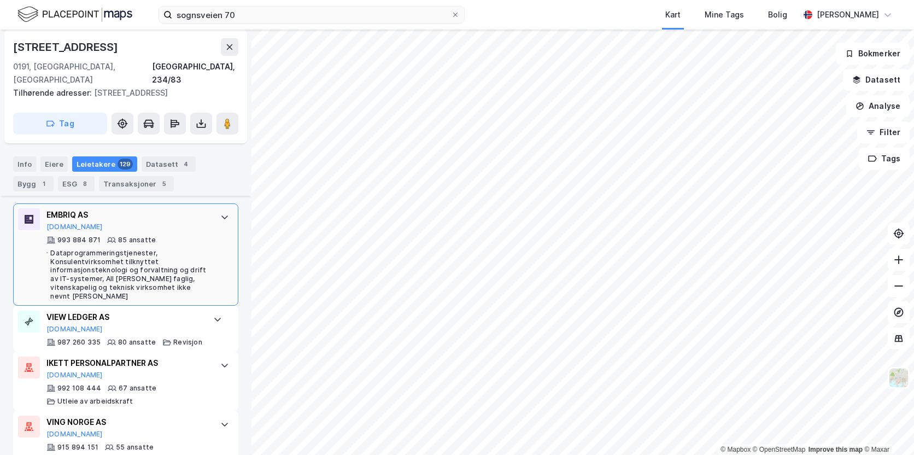
click at [143, 283] on div "Dataprogrammeringstjenester, Konsulentvirksomhet tilknyttet informasjonsteknolo…" at bounding box center [129, 275] width 159 height 52
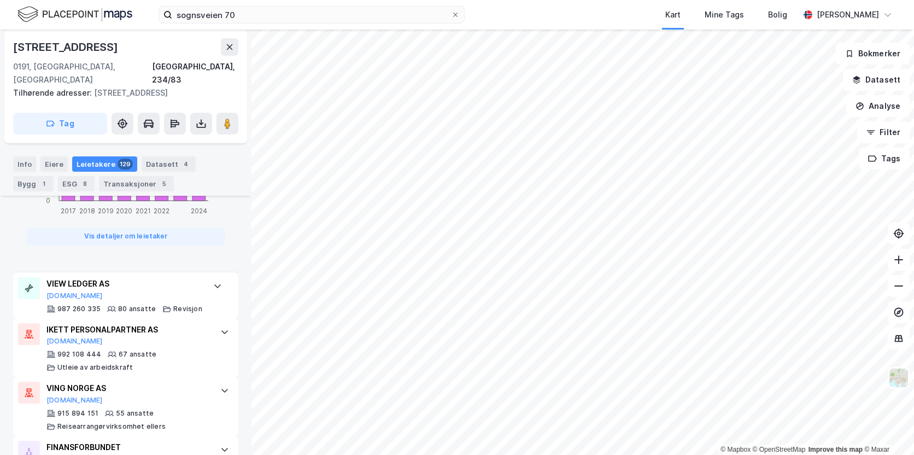
scroll to position [1039, 0]
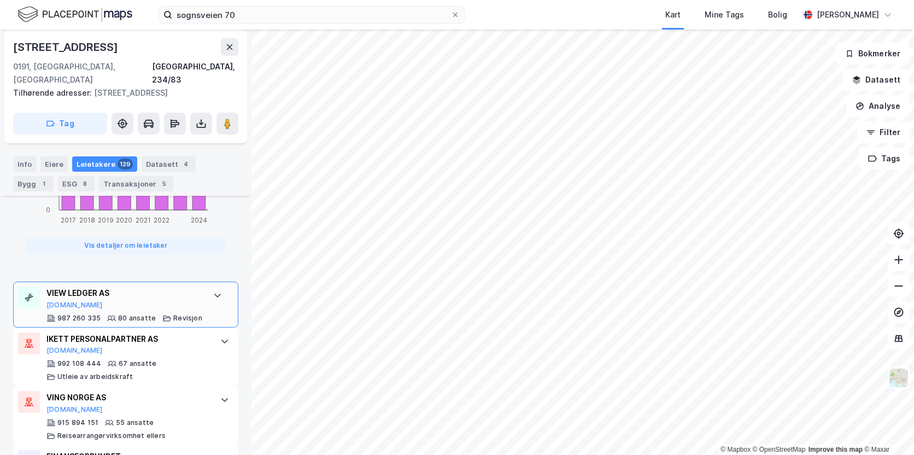
click at [165, 302] on div "VIEW LEDGER AS [DOMAIN_NAME] 987 260 335 80 ansatte Revisjon" at bounding box center [124, 304] width 156 height 36
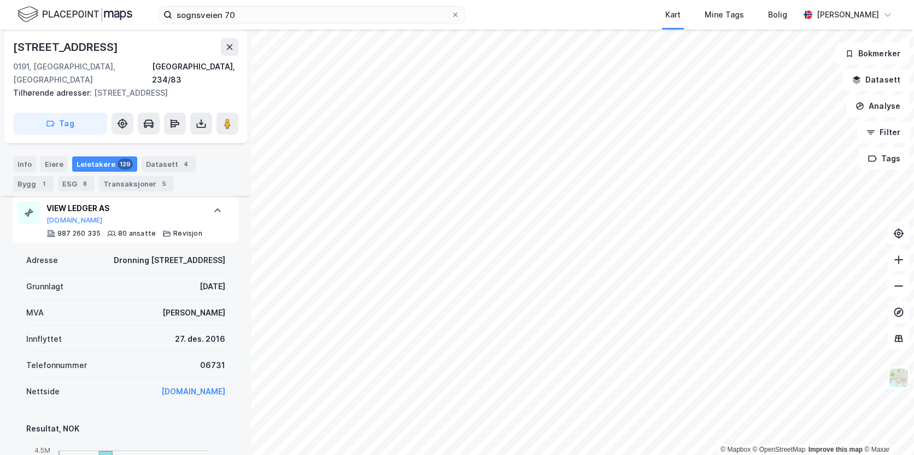
scroll to position [601, 0]
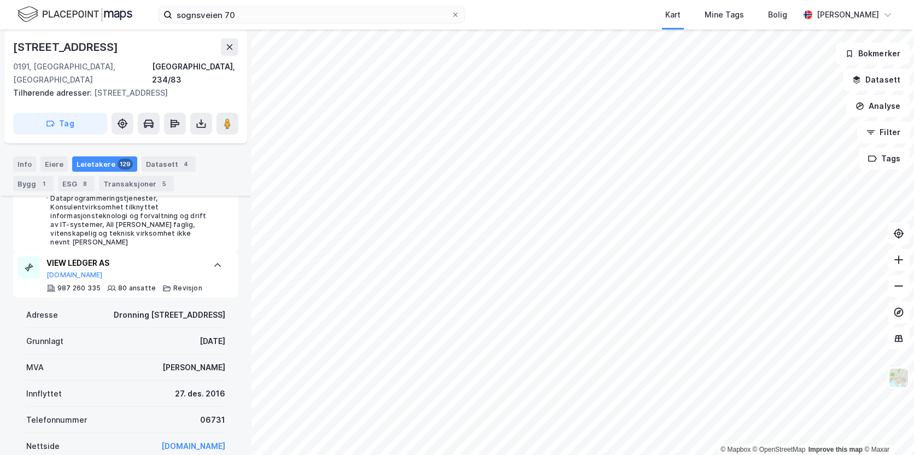
click at [186, 441] on link "[DOMAIN_NAME]" at bounding box center [193, 445] width 64 height 9
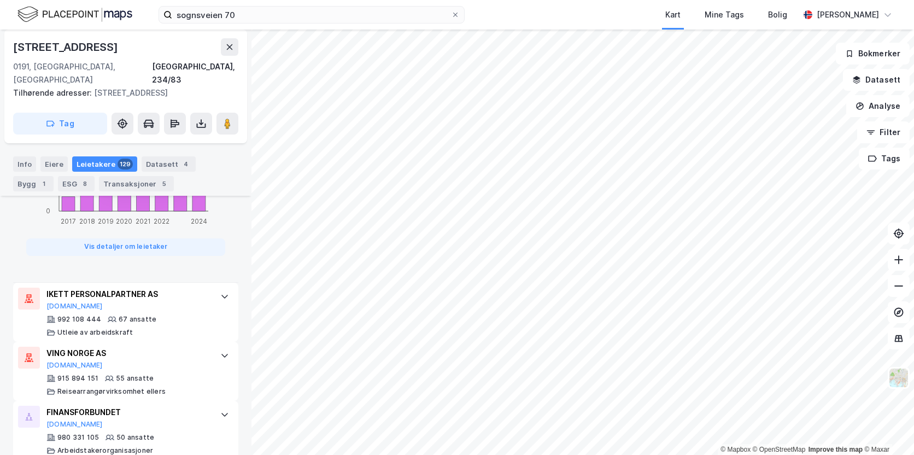
scroll to position [1093, 0]
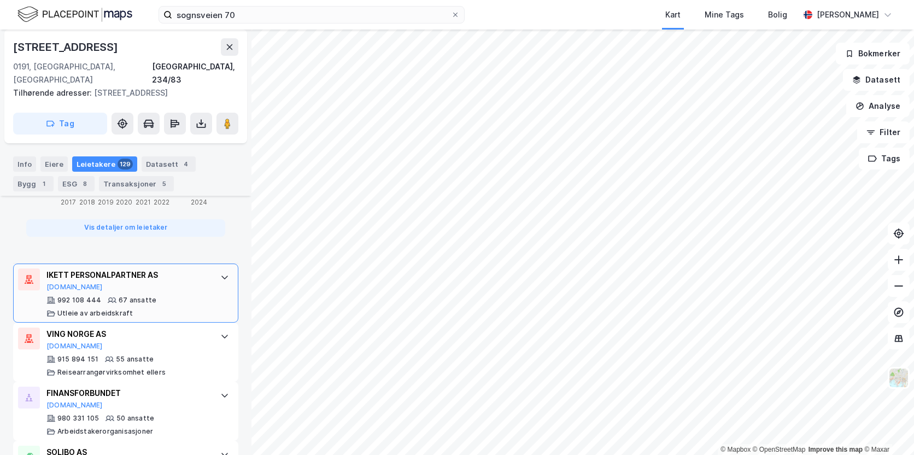
click at [122, 297] on div "67 ansatte" at bounding box center [138, 300] width 38 height 9
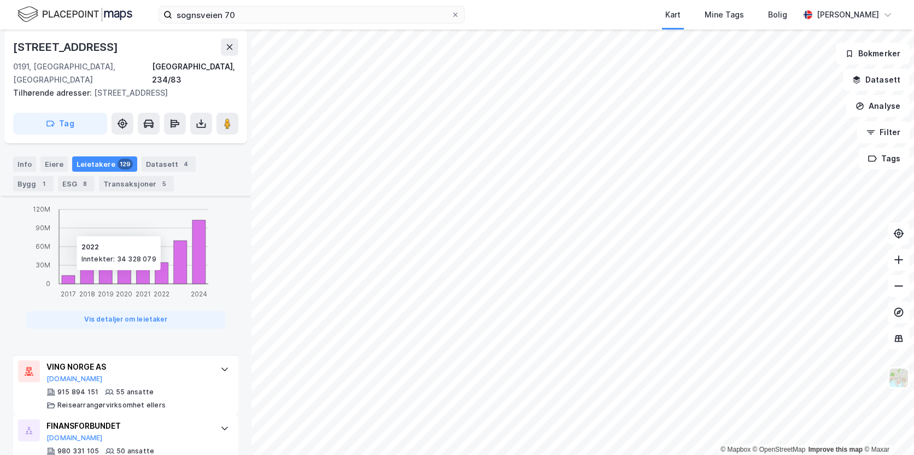
scroll to position [1148, 0]
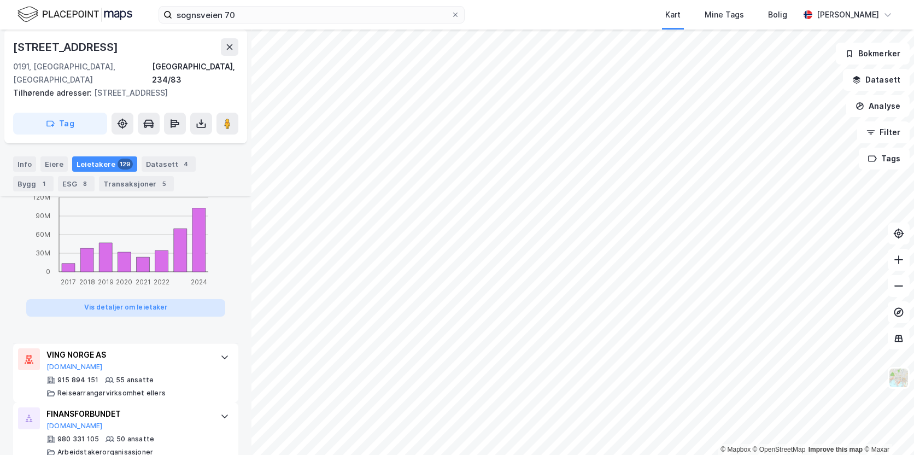
click at [149, 308] on button "Vis detaljer om leietaker" at bounding box center [125, 307] width 199 height 17
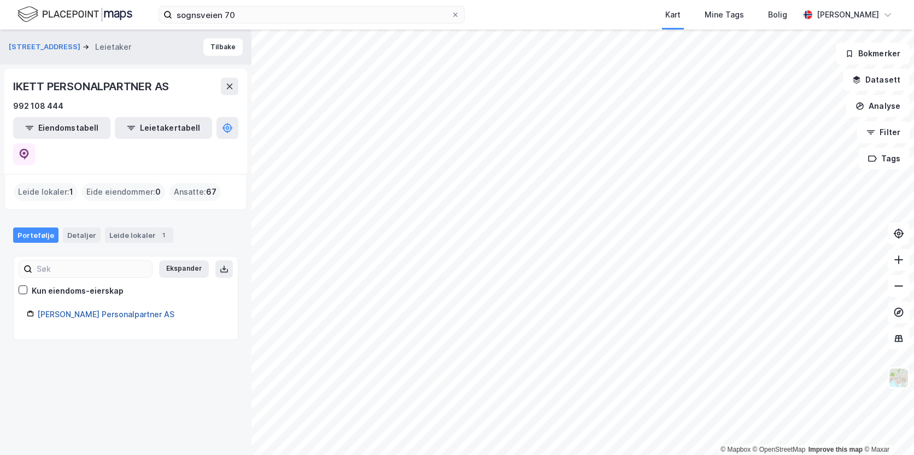
click at [98, 309] on link "[PERSON_NAME] Personalpartner AS" at bounding box center [105, 313] width 137 height 9
click at [92, 309] on link "[PERSON_NAME] Personalpartner AS" at bounding box center [105, 313] width 137 height 9
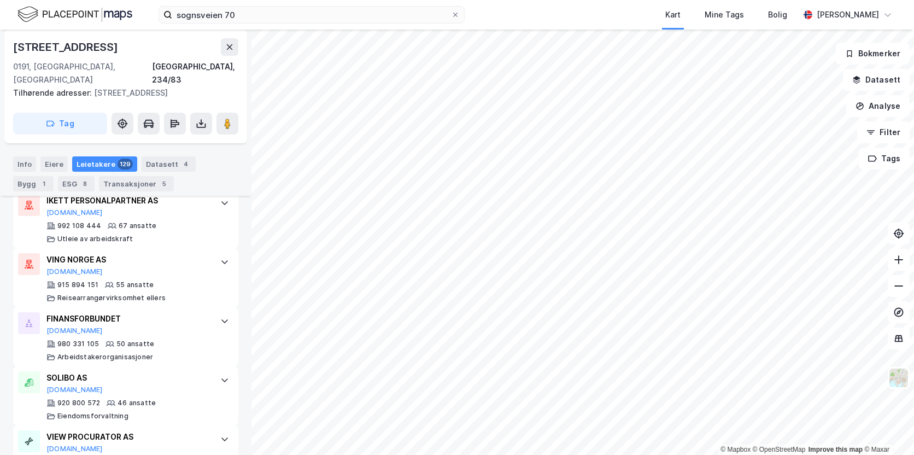
scroll to position [794, 0]
